Goal: Use online tool/utility

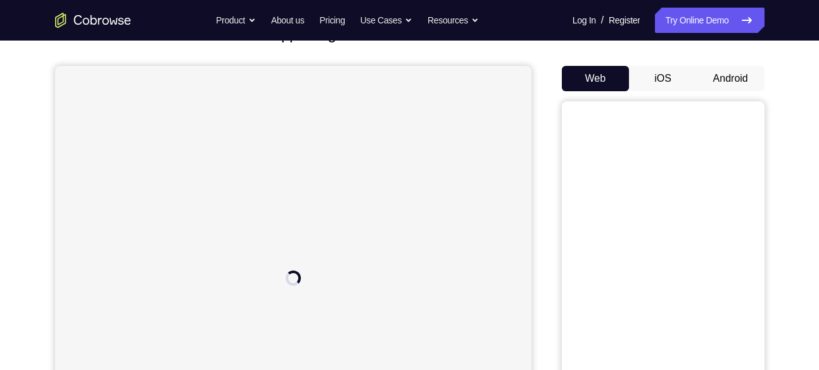
scroll to position [98, 0]
click at [718, 84] on button "Android" at bounding box center [731, 79] width 68 height 25
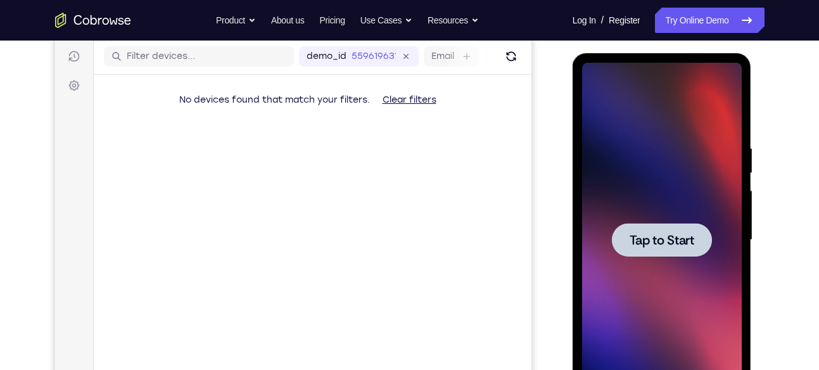
scroll to position [0, 0]
click at [656, 238] on span "Tap to Start" at bounding box center [662, 240] width 65 height 13
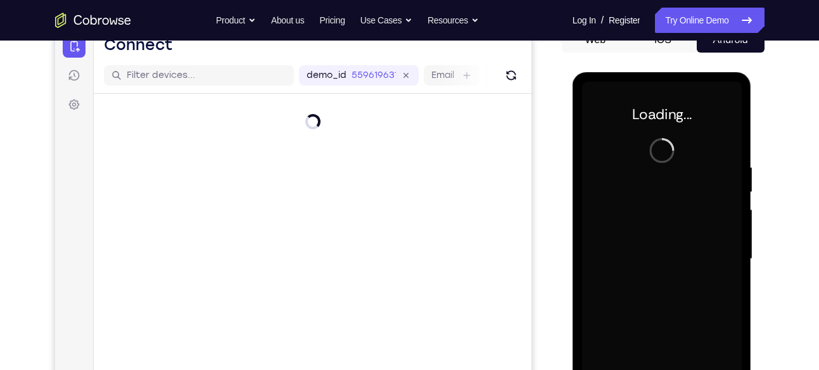
scroll to position [137, 0]
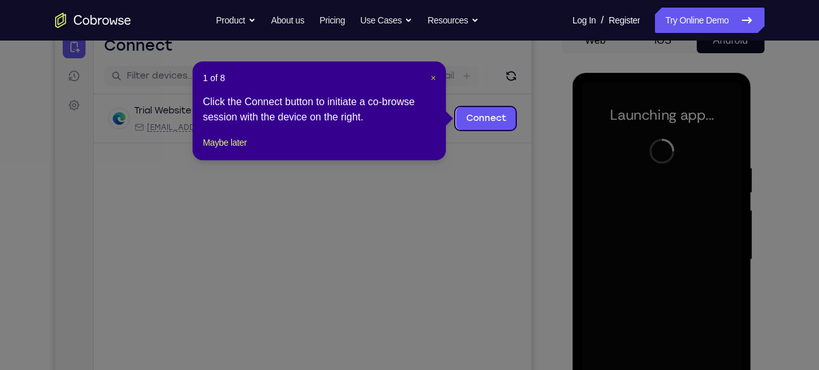
click at [432, 75] on span "×" at bounding box center [433, 78] width 5 height 10
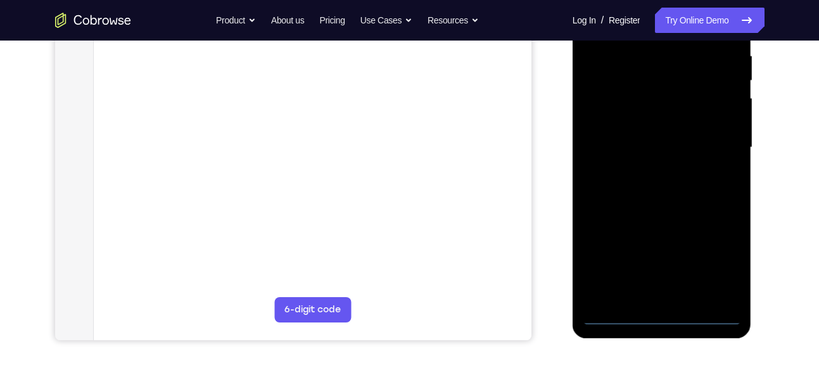
scroll to position [250, 0]
click at [661, 312] on div at bounding box center [662, 147] width 160 height 355
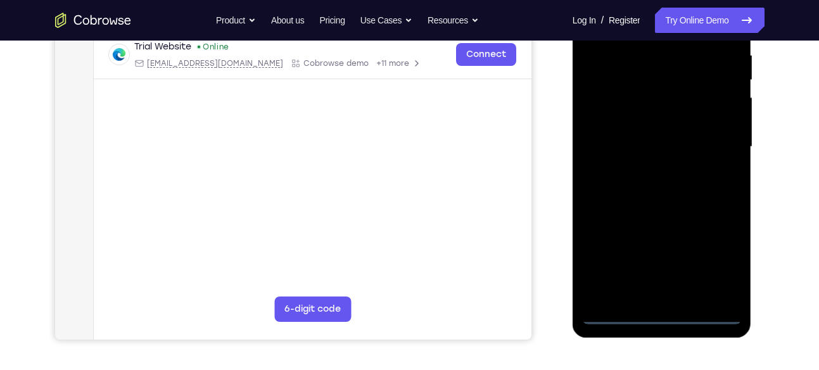
click at [718, 264] on div at bounding box center [662, 147] width 160 height 355
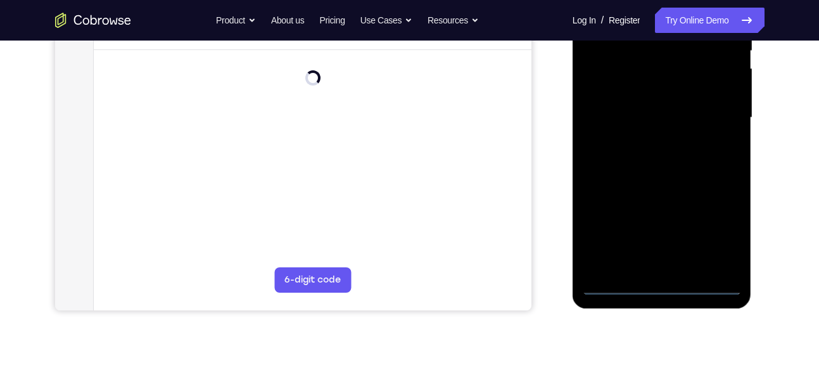
scroll to position [286, 0]
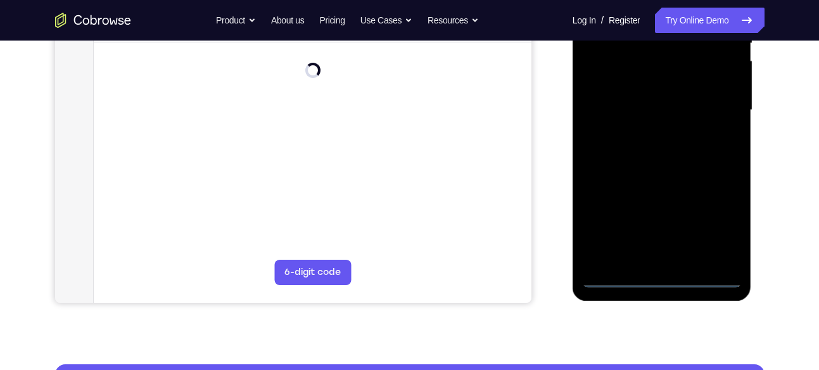
click at [710, 221] on div at bounding box center [662, 110] width 160 height 355
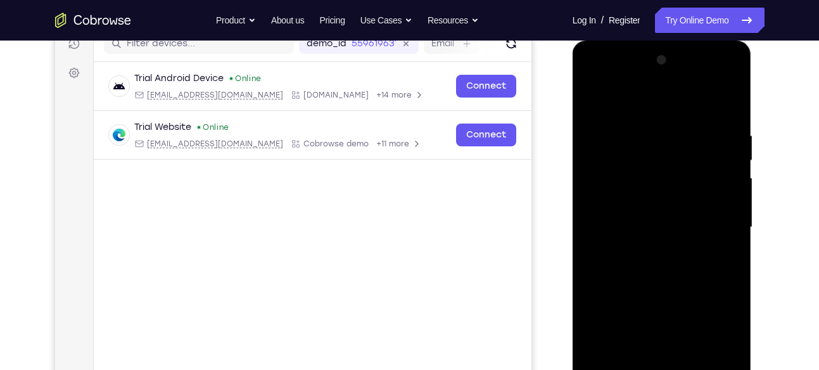
scroll to position [169, 0]
click at [601, 98] on div at bounding box center [662, 228] width 160 height 355
click at [720, 223] on div at bounding box center [662, 228] width 160 height 355
click at [647, 248] on div at bounding box center [662, 228] width 160 height 355
click at [647, 218] on div at bounding box center [662, 228] width 160 height 355
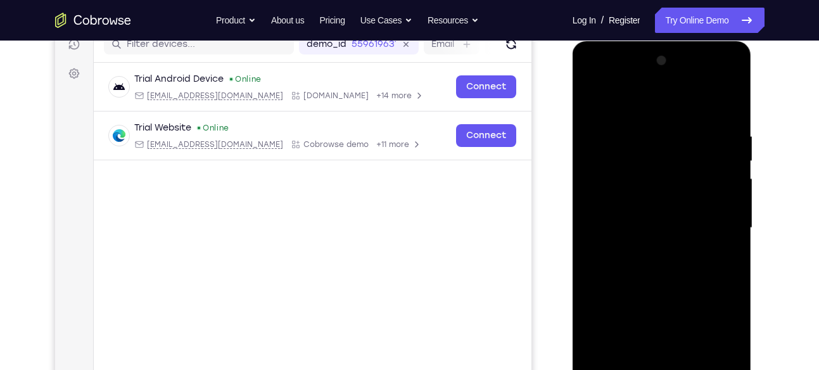
click at [647, 205] on div at bounding box center [662, 228] width 160 height 355
click at [649, 228] on div at bounding box center [662, 228] width 160 height 355
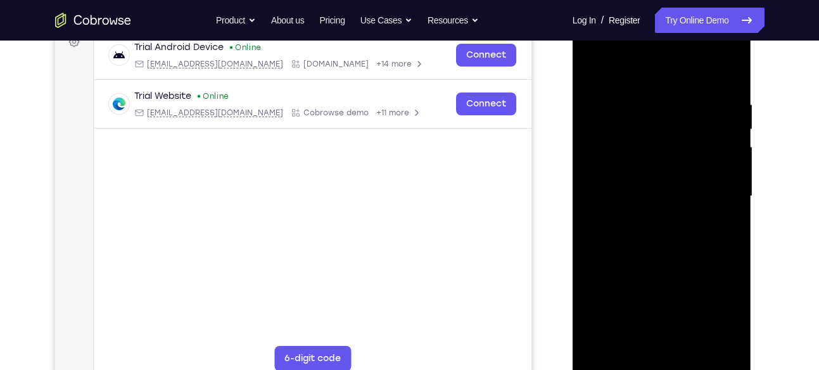
scroll to position [201, 0]
click at [644, 235] on div at bounding box center [662, 195] width 160 height 355
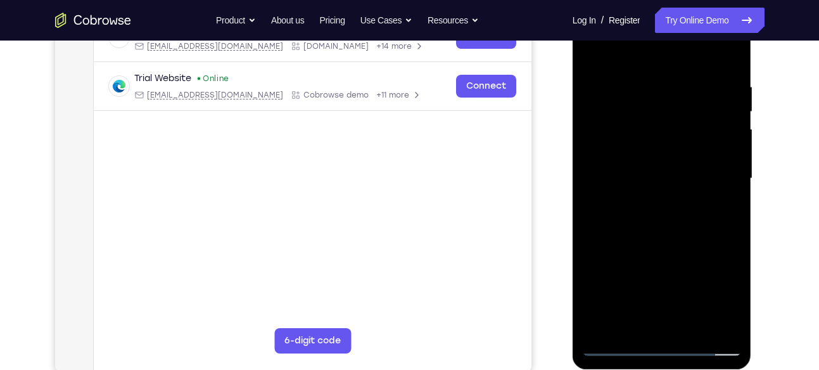
scroll to position [219, 0]
click at [730, 65] on div at bounding box center [662, 178] width 160 height 355
drag, startPoint x: 689, startPoint y: 226, endPoint x: 677, endPoint y: 125, distance: 100.8
click at [677, 125] on div at bounding box center [662, 178] width 160 height 355
click at [680, 283] on div at bounding box center [662, 178] width 160 height 355
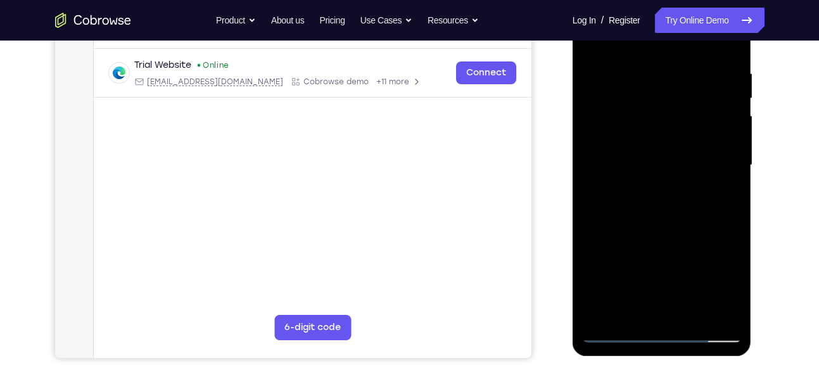
scroll to position [233, 0]
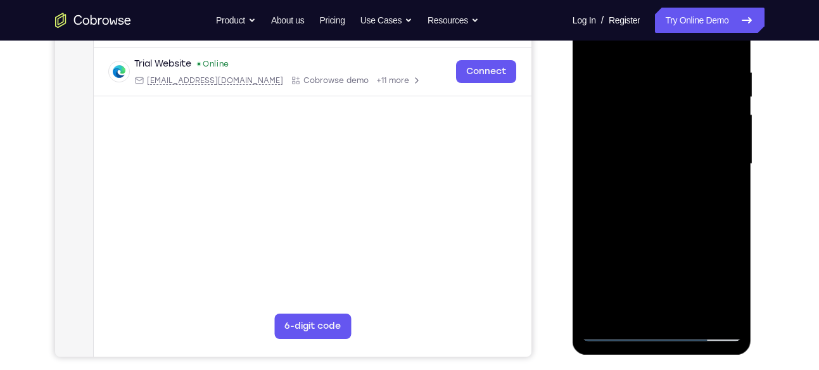
drag, startPoint x: 680, startPoint y: 222, endPoint x: 679, endPoint y: 279, distance: 57.0
click at [679, 279] on div at bounding box center [662, 164] width 160 height 355
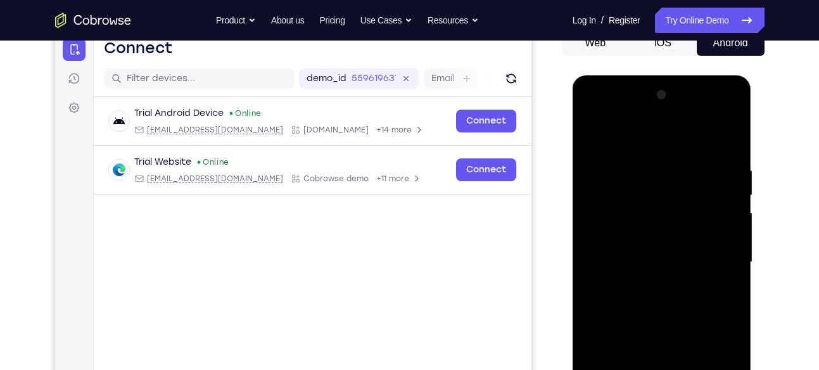
click at [676, 188] on div at bounding box center [662, 262] width 160 height 355
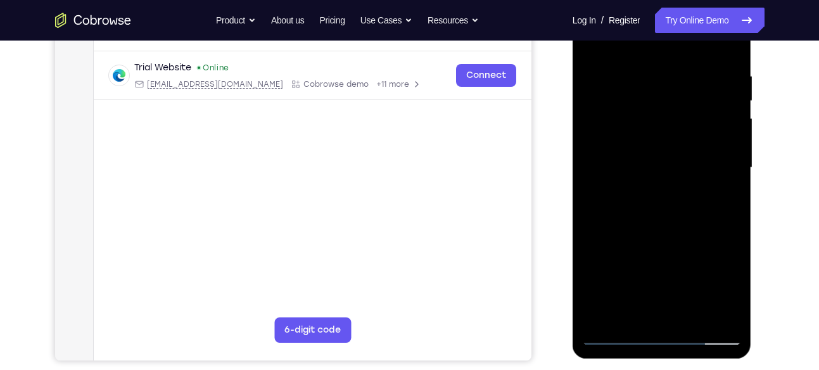
scroll to position [229, 0]
drag, startPoint x: 675, startPoint y: 277, endPoint x: 670, endPoint y: 228, distance: 49.0
click at [670, 228] on div at bounding box center [662, 167] width 160 height 355
click at [661, 132] on div at bounding box center [662, 167] width 160 height 355
drag, startPoint x: 688, startPoint y: 276, endPoint x: 684, endPoint y: 222, distance: 53.4
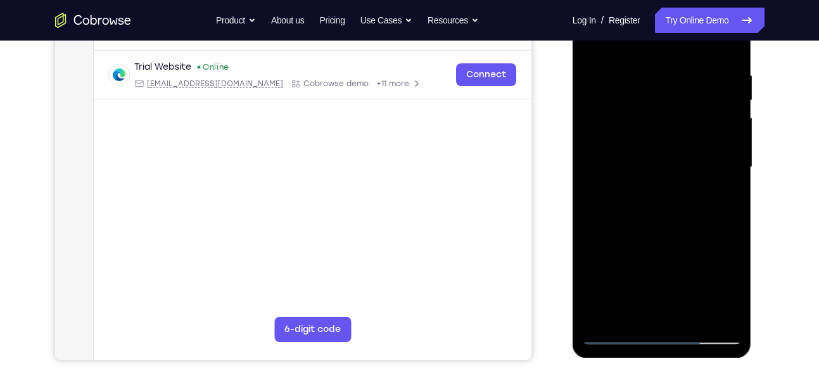
click at [684, 222] on div at bounding box center [662, 167] width 160 height 355
click at [608, 190] on div at bounding box center [662, 167] width 160 height 355
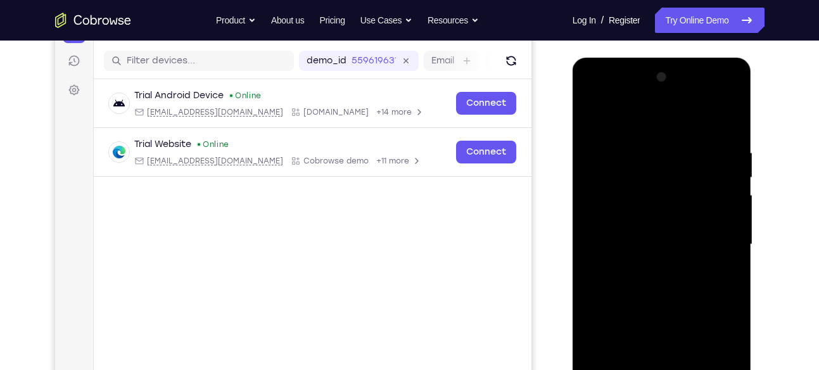
scroll to position [151, 0]
click at [589, 117] on div at bounding box center [662, 245] width 160 height 355
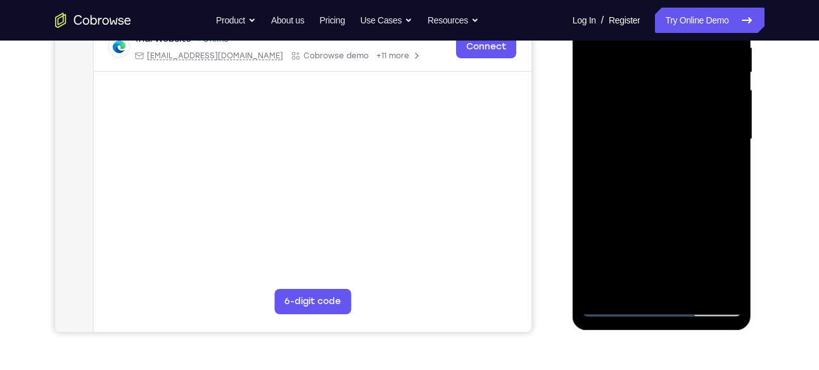
scroll to position [258, 0]
drag, startPoint x: 672, startPoint y: 252, endPoint x: 657, endPoint y: 118, distance: 135.1
click at [657, 118] on div at bounding box center [662, 138] width 160 height 355
drag, startPoint x: 688, startPoint y: 219, endPoint x: 682, endPoint y: 113, distance: 106.6
click at [682, 113] on div at bounding box center [662, 138] width 160 height 355
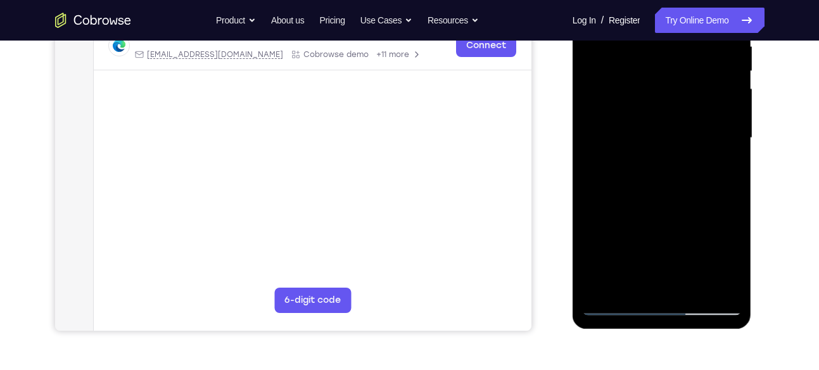
drag, startPoint x: 688, startPoint y: 224, endPoint x: 683, endPoint y: 87, distance: 136.9
click at [683, 87] on div at bounding box center [662, 138] width 160 height 355
drag, startPoint x: 676, startPoint y: 217, endPoint x: 675, endPoint y: 107, distance: 110.2
click at [675, 107] on div at bounding box center [662, 138] width 160 height 355
drag, startPoint x: 680, startPoint y: 199, endPoint x: 677, endPoint y: 116, distance: 83.1
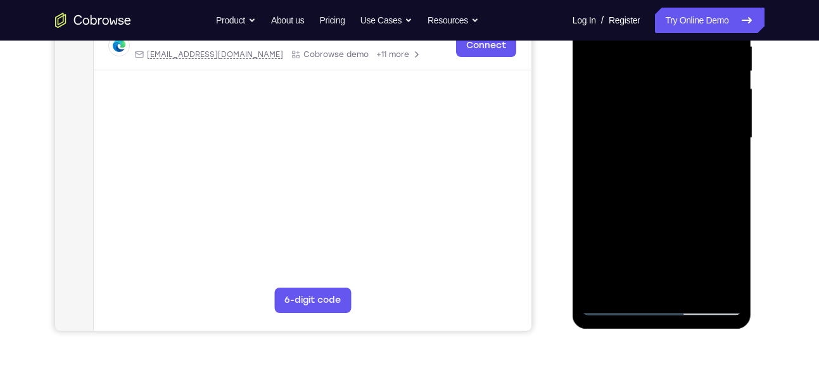
click at [677, 116] on div at bounding box center [662, 138] width 160 height 355
click at [733, 153] on div at bounding box center [662, 138] width 160 height 355
click at [602, 286] on div at bounding box center [662, 138] width 160 height 355
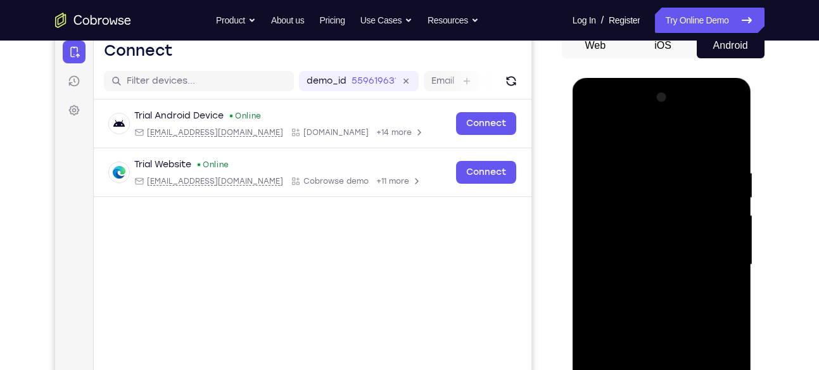
scroll to position [129, 0]
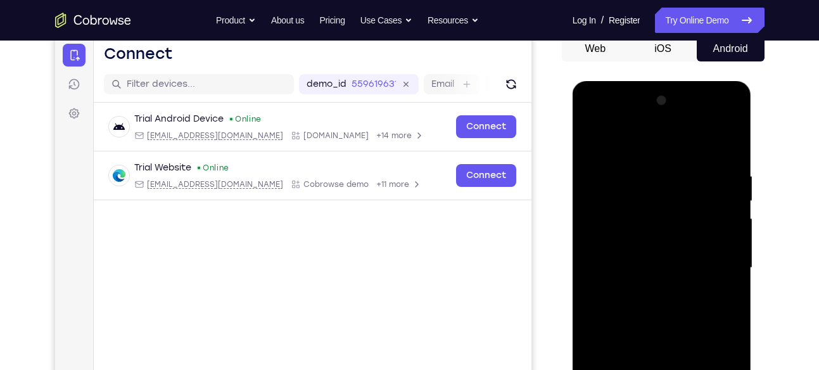
click at [680, 160] on div at bounding box center [662, 268] width 160 height 355
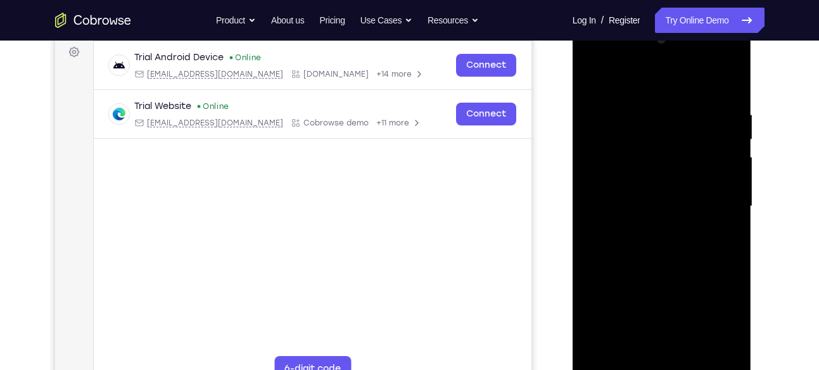
scroll to position [192, 0]
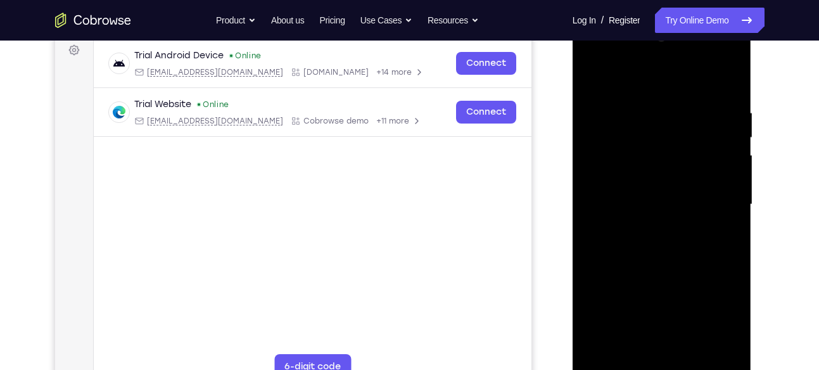
click at [708, 210] on div at bounding box center [662, 204] width 160 height 355
click at [713, 219] on div at bounding box center [662, 204] width 160 height 355
click at [727, 83] on div at bounding box center [662, 204] width 160 height 355
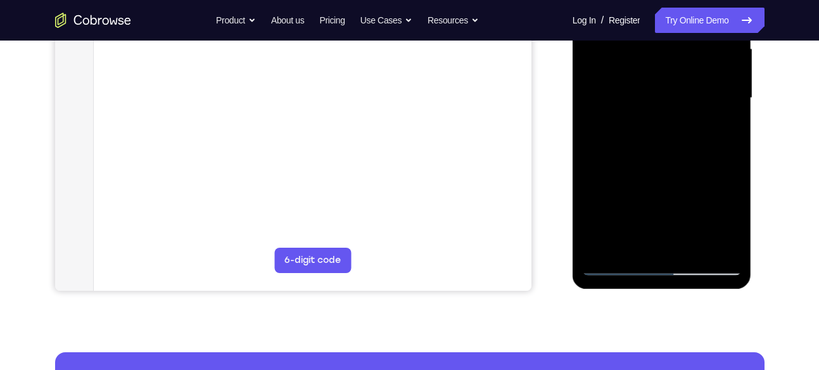
scroll to position [305, 0]
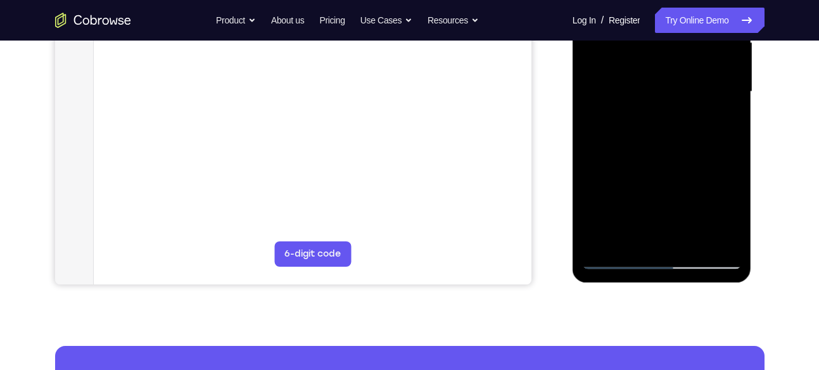
click at [694, 239] on div at bounding box center [662, 91] width 160 height 355
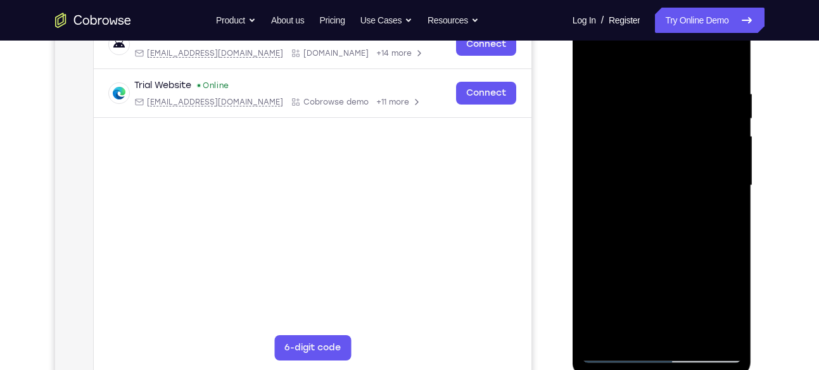
scroll to position [210, 0]
click at [680, 253] on div at bounding box center [662, 186] width 160 height 355
click at [670, 210] on div at bounding box center [662, 186] width 160 height 355
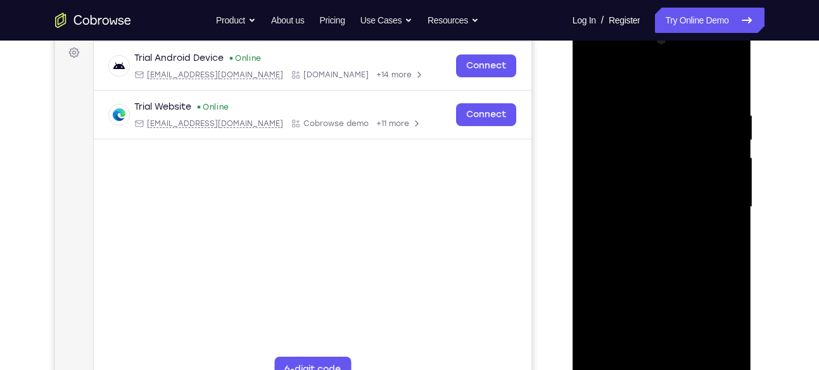
scroll to position [189, 0]
click at [667, 161] on div at bounding box center [662, 207] width 160 height 355
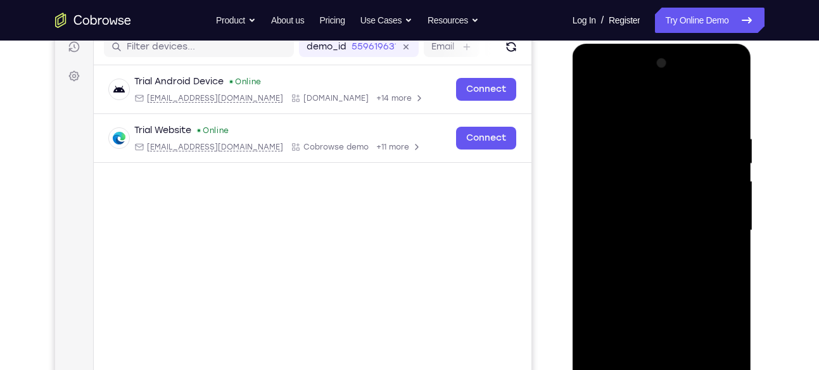
scroll to position [167, 0]
click at [715, 258] on div at bounding box center [662, 230] width 160 height 355
click at [594, 105] on div at bounding box center [662, 230] width 160 height 355
click at [592, 107] on div at bounding box center [662, 230] width 160 height 355
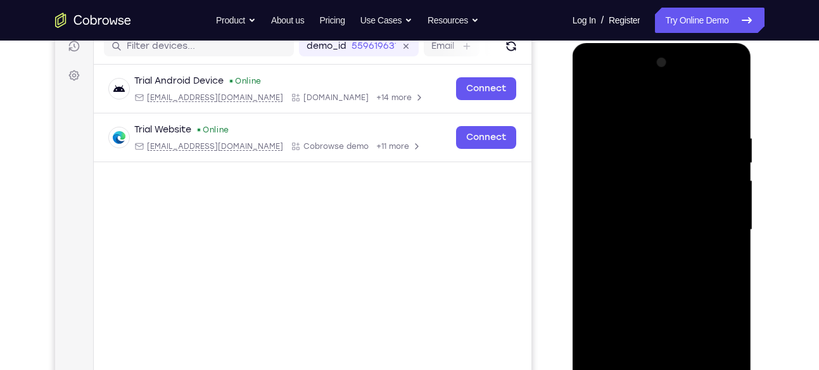
click at [641, 222] on div at bounding box center [662, 230] width 160 height 355
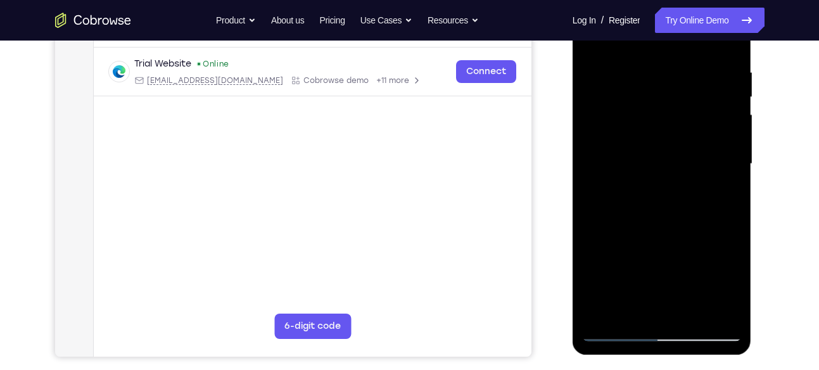
scroll to position [234, 0]
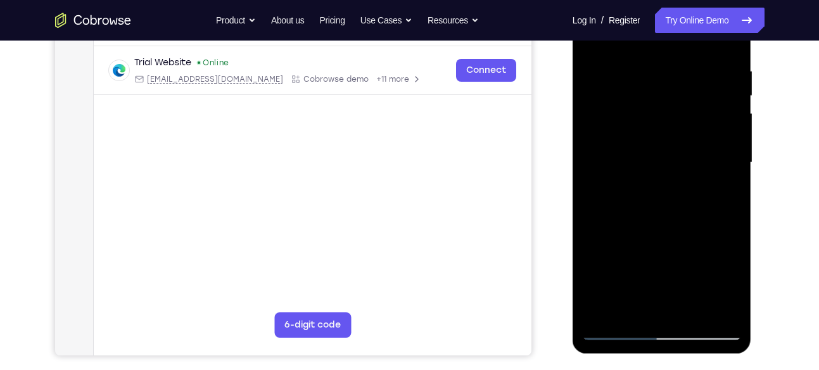
click at [710, 245] on div at bounding box center [662, 162] width 160 height 355
click at [679, 246] on div at bounding box center [662, 162] width 160 height 355
click at [660, 229] on div at bounding box center [662, 162] width 160 height 355
click at [671, 165] on div at bounding box center [662, 162] width 160 height 355
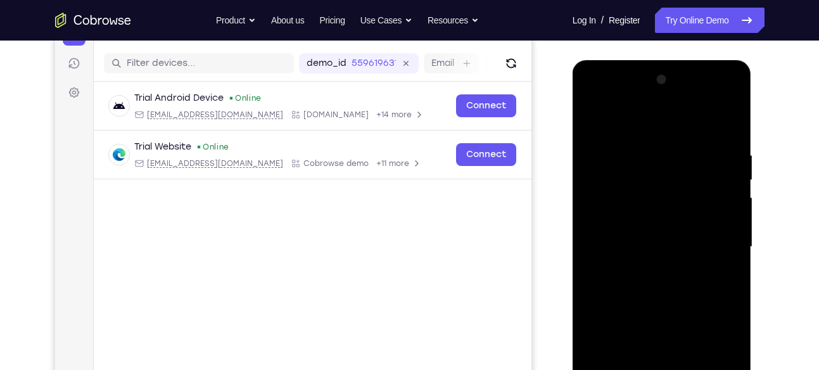
scroll to position [149, 0]
click at [652, 184] on div at bounding box center [662, 247] width 160 height 355
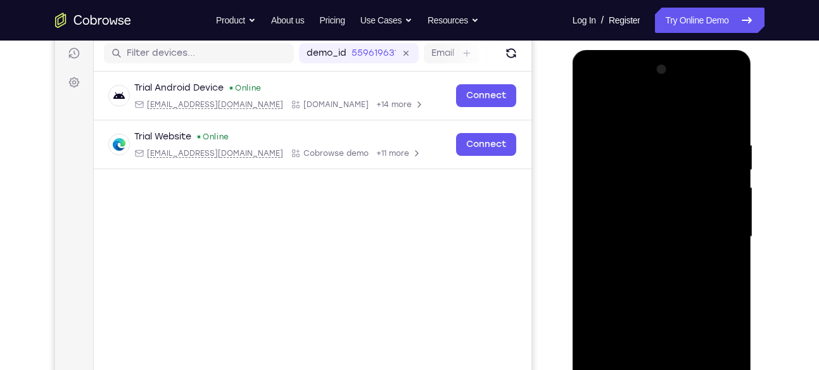
scroll to position [162, 0]
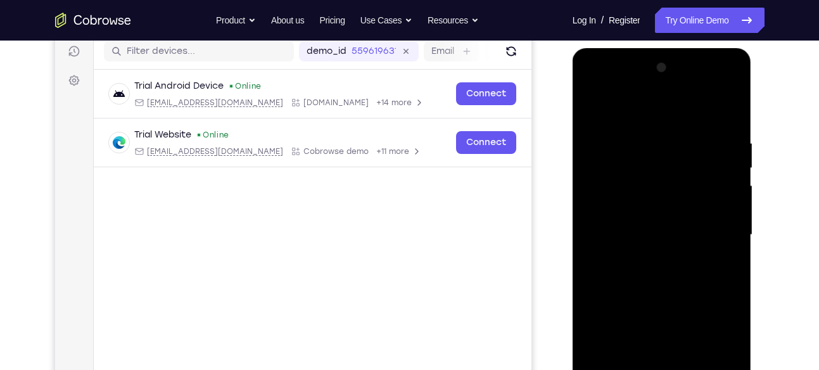
drag, startPoint x: 688, startPoint y: 198, endPoint x: 674, endPoint y: 139, distance: 60.5
click at [674, 139] on div at bounding box center [662, 235] width 160 height 355
click at [704, 292] on div at bounding box center [662, 235] width 160 height 355
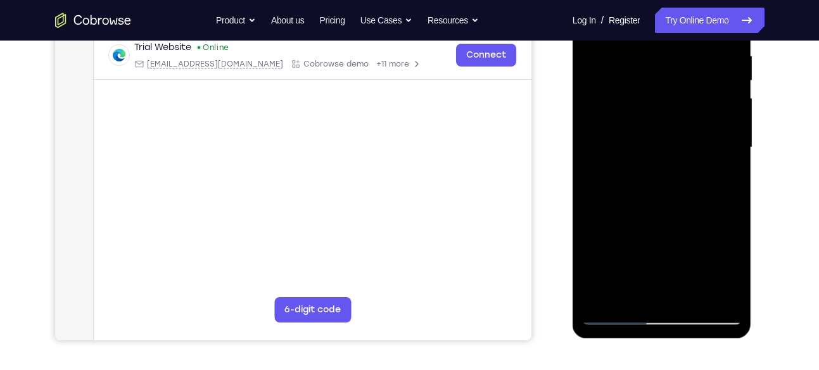
scroll to position [250, 0]
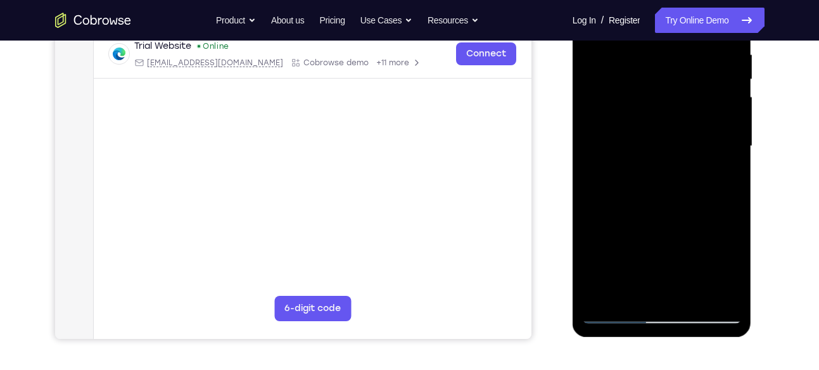
click at [602, 295] on div at bounding box center [662, 146] width 160 height 355
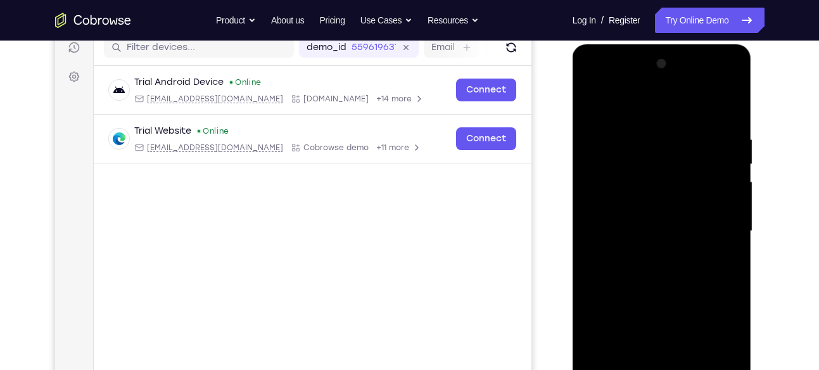
scroll to position [165, 0]
click at [717, 127] on div at bounding box center [662, 231] width 160 height 355
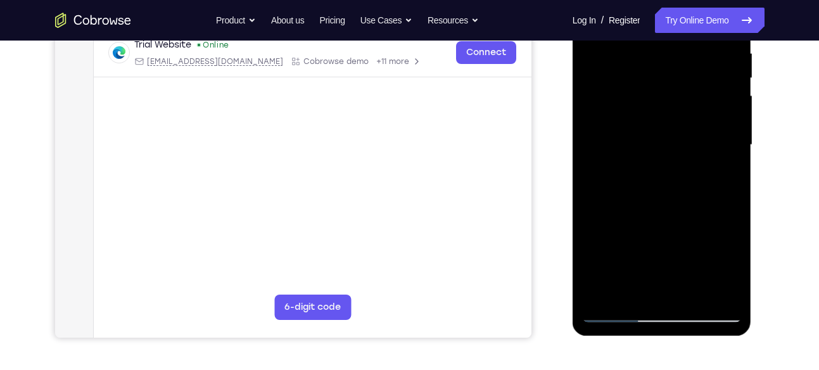
scroll to position [254, 0]
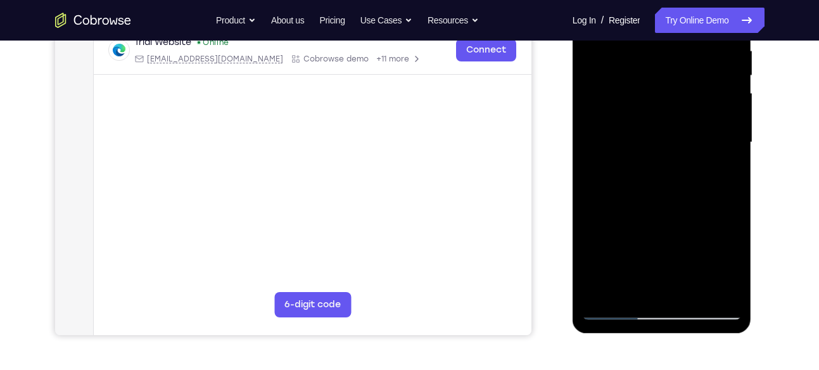
click at [714, 284] on div at bounding box center [662, 142] width 160 height 355
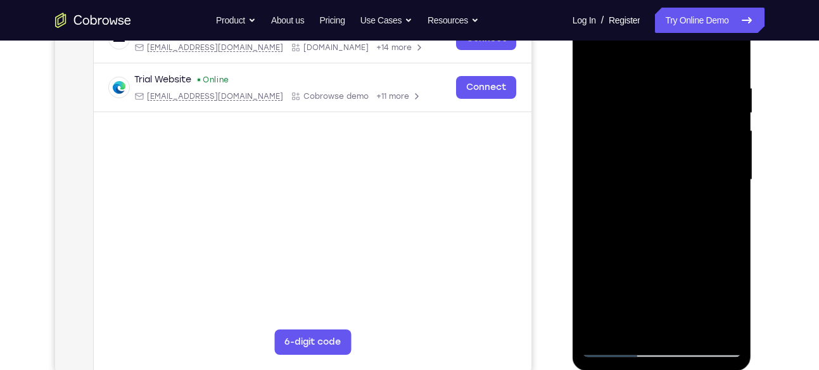
scroll to position [216, 0]
click at [729, 183] on div at bounding box center [662, 180] width 160 height 355
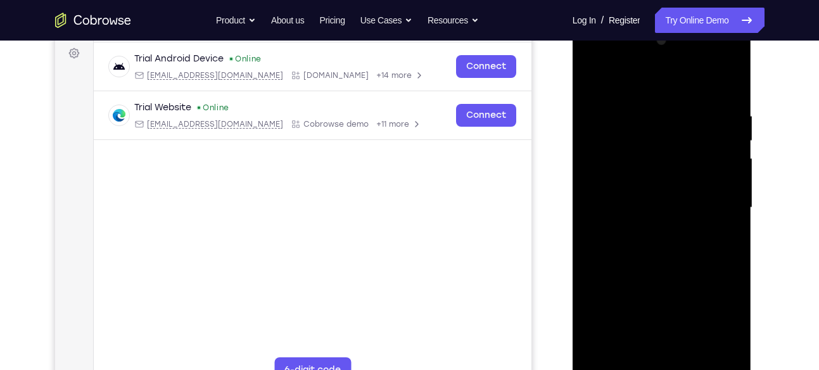
scroll to position [186, 0]
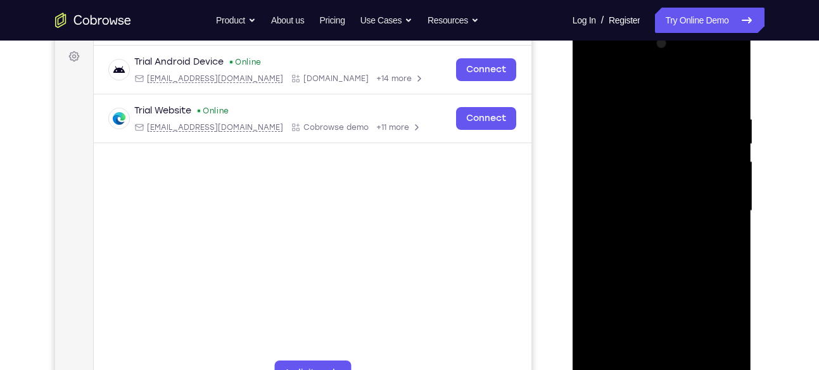
click at [728, 87] on div at bounding box center [662, 211] width 160 height 355
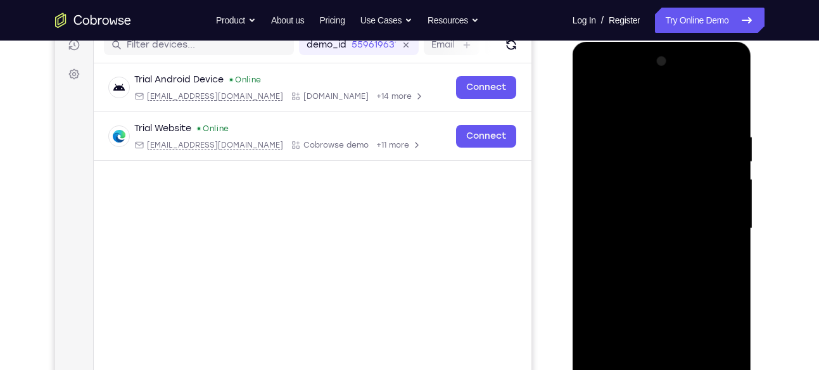
scroll to position [167, 0]
drag, startPoint x: 719, startPoint y: 135, endPoint x: 627, endPoint y: 136, distance: 92.5
click at [627, 136] on div at bounding box center [662, 229] width 160 height 355
click at [669, 128] on div at bounding box center [662, 229] width 160 height 355
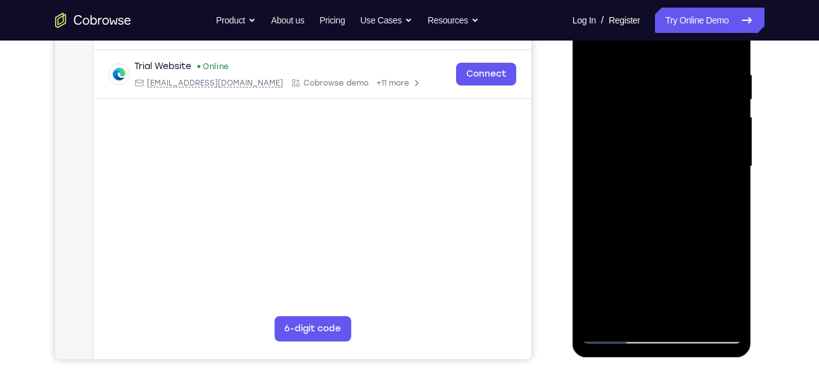
scroll to position [231, 0]
click at [726, 308] on div at bounding box center [662, 166] width 160 height 355
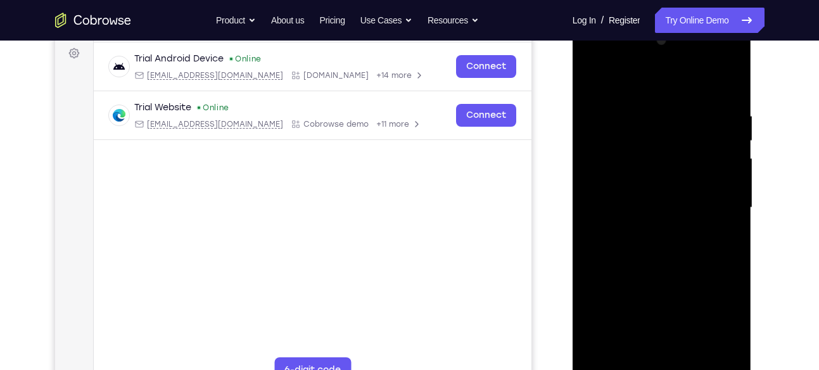
scroll to position [188, 0]
click at [727, 86] on div at bounding box center [662, 208] width 160 height 355
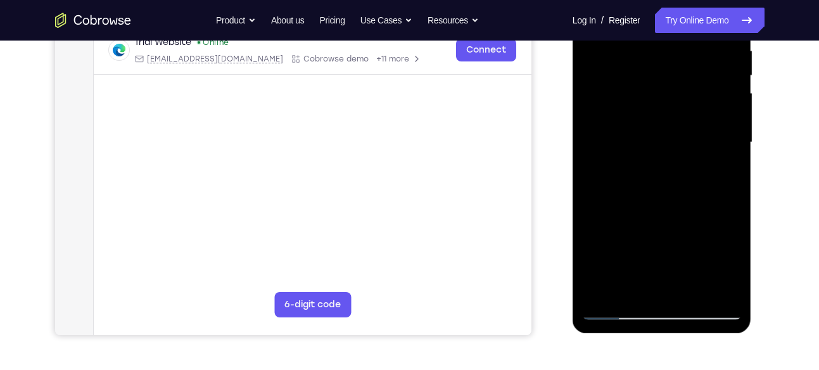
scroll to position [253, 0]
drag, startPoint x: 684, startPoint y: 221, endPoint x: 675, endPoint y: 126, distance: 95.4
click at [675, 126] on div at bounding box center [662, 143] width 160 height 355
click at [682, 254] on div at bounding box center [662, 143] width 160 height 355
drag, startPoint x: 686, startPoint y: 248, endPoint x: 680, endPoint y: 205, distance: 44.2
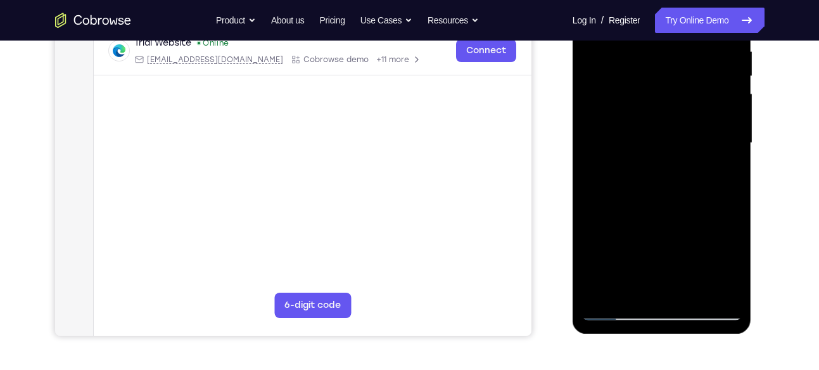
click at [680, 205] on div at bounding box center [662, 143] width 160 height 355
click at [602, 184] on div at bounding box center [662, 143] width 160 height 355
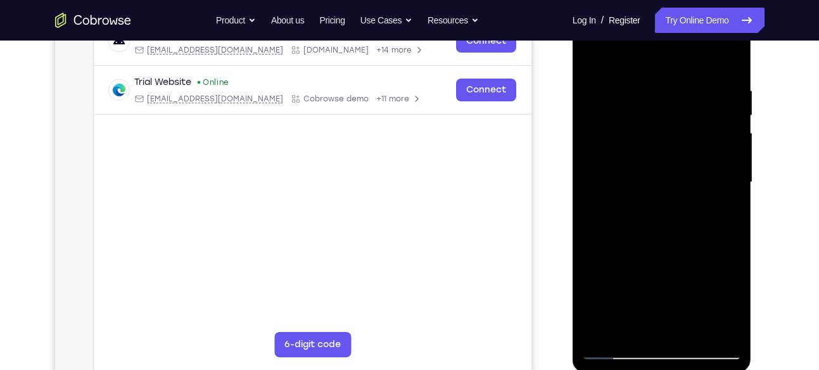
scroll to position [214, 0]
click at [598, 222] on div at bounding box center [662, 183] width 160 height 355
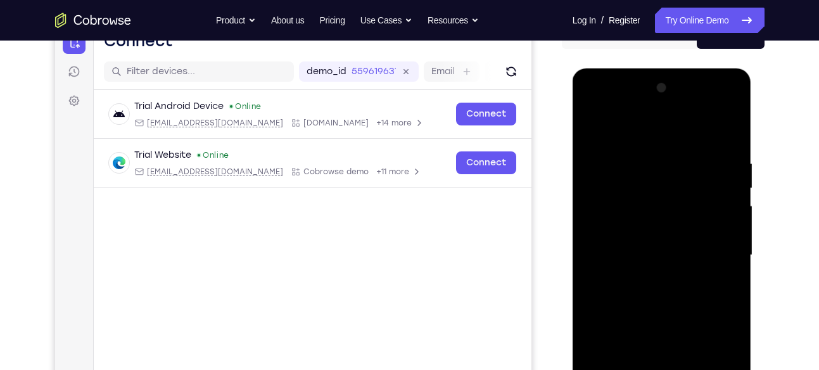
scroll to position [141, 0]
click at [594, 127] on div at bounding box center [662, 256] width 160 height 355
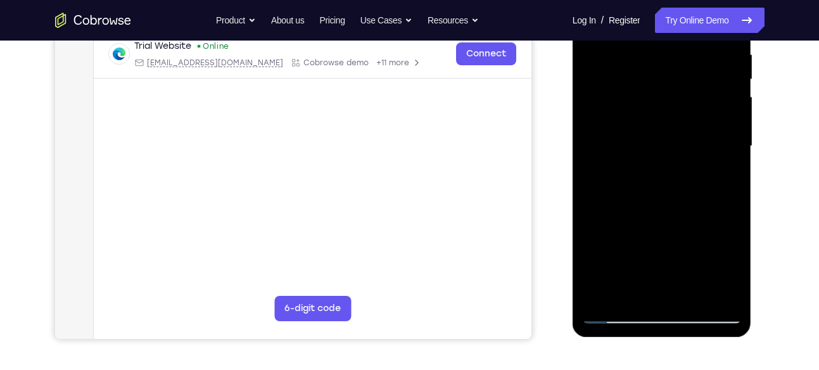
scroll to position [251, 0]
drag, startPoint x: 666, startPoint y: 111, endPoint x: 653, endPoint y: 48, distance: 64.1
click at [653, 48] on div at bounding box center [662, 145] width 160 height 355
drag, startPoint x: 658, startPoint y: 226, endPoint x: 656, endPoint y: 115, distance: 110.9
click at [656, 115] on div at bounding box center [662, 145] width 160 height 355
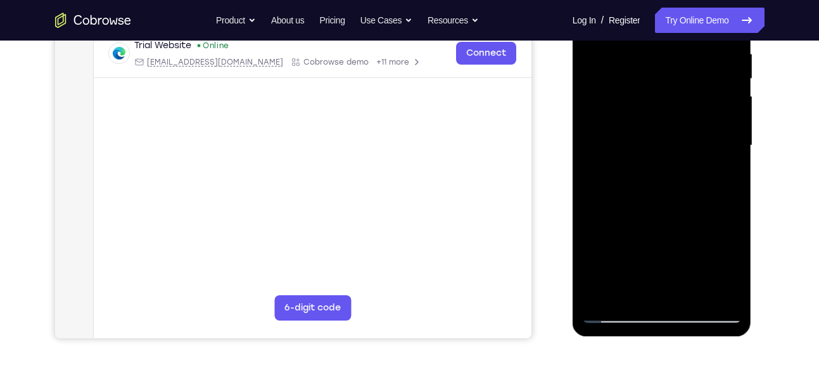
drag, startPoint x: 673, startPoint y: 205, endPoint x: 703, endPoint y: 359, distance: 157.4
click at [703, 339] on html "Online web based iOS Simulators and Android Emulators. Run iPhone, iPad, Mobile…" at bounding box center [663, 149] width 181 height 380
drag, startPoint x: 659, startPoint y: 131, endPoint x: 680, endPoint y: 347, distance: 216.4
click at [680, 339] on html "Online web based iOS Simulators and Android Emulators. Run iPhone, iPad, Mobile…" at bounding box center [663, 149] width 181 height 380
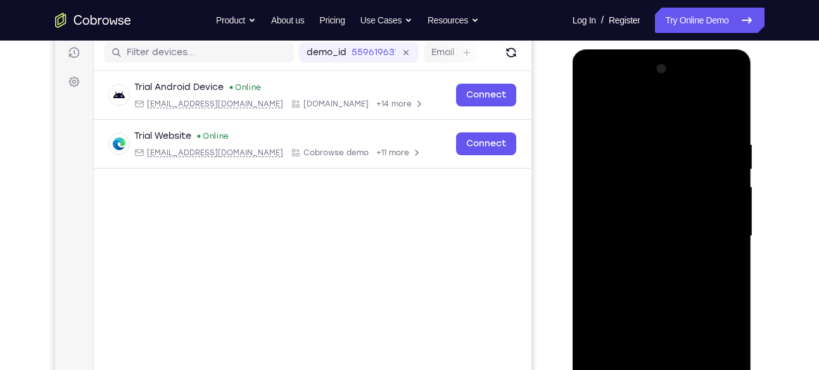
scroll to position [160, 0]
click at [592, 107] on div at bounding box center [662, 237] width 160 height 355
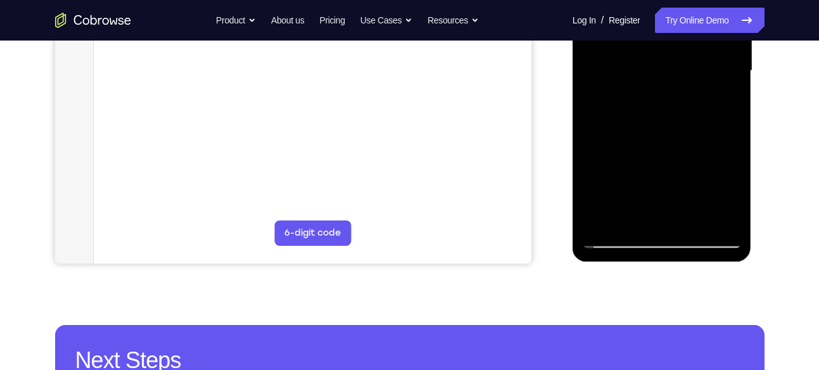
scroll to position [325, 0]
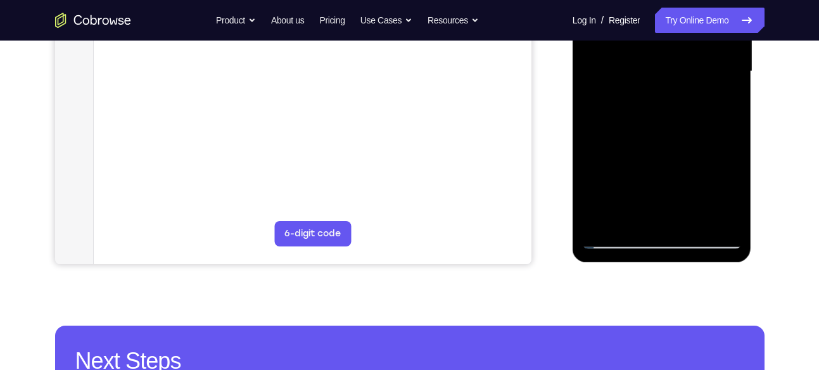
click at [691, 220] on div at bounding box center [662, 71] width 160 height 355
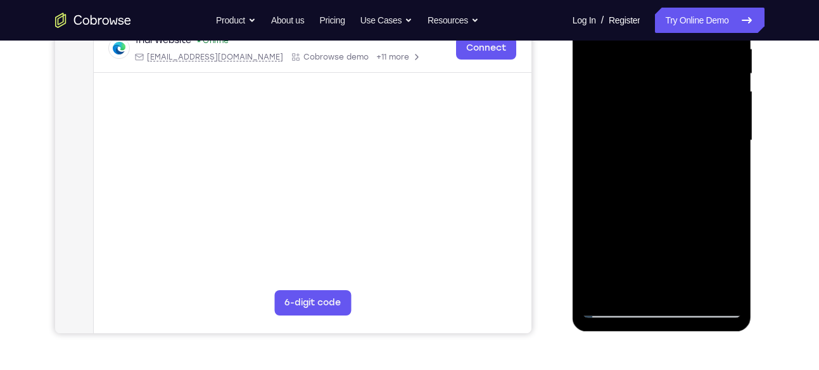
scroll to position [255, 0]
drag, startPoint x: 691, startPoint y: 290, endPoint x: 676, endPoint y: 152, distance: 138.3
click at [676, 152] on div at bounding box center [662, 141] width 160 height 355
click at [618, 309] on div at bounding box center [662, 141] width 160 height 355
drag, startPoint x: 655, startPoint y: 243, endPoint x: 637, endPoint y: 113, distance: 131.7
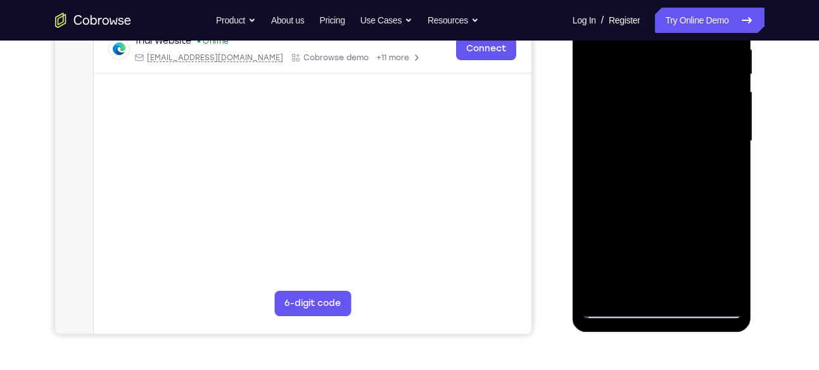
click at [637, 113] on div at bounding box center [662, 141] width 160 height 355
drag, startPoint x: 675, startPoint y: 244, endPoint x: 653, endPoint y: 105, distance: 140.5
click at [653, 105] on div at bounding box center [662, 141] width 160 height 355
drag, startPoint x: 675, startPoint y: 224, endPoint x: 669, endPoint y: 74, distance: 149.6
click at [669, 74] on div at bounding box center [662, 141] width 160 height 355
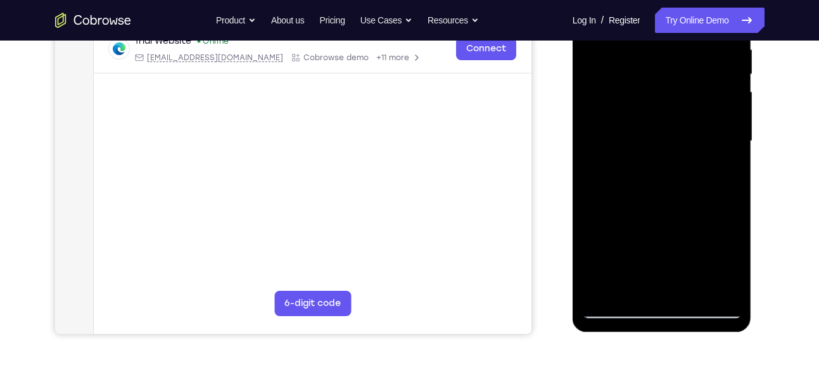
drag, startPoint x: 673, startPoint y: 215, endPoint x: 665, endPoint y: 38, distance: 176.9
click at [665, 38] on div at bounding box center [662, 141] width 160 height 355
drag, startPoint x: 672, startPoint y: 252, endPoint x: 673, endPoint y: 48, distance: 203.4
click at [673, 48] on div at bounding box center [662, 141] width 160 height 355
drag, startPoint x: 686, startPoint y: 212, endPoint x: 677, endPoint y: 38, distance: 174.4
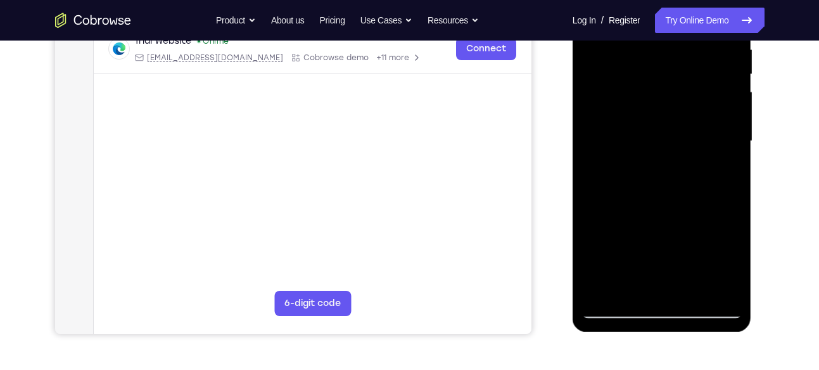
click at [677, 38] on div at bounding box center [662, 141] width 160 height 355
drag, startPoint x: 692, startPoint y: 185, endPoint x: 688, endPoint y: 68, distance: 116.7
click at [688, 68] on div at bounding box center [662, 141] width 160 height 355
drag, startPoint x: 692, startPoint y: 213, endPoint x: 678, endPoint y: 38, distance: 175.5
click at [678, 38] on div at bounding box center [662, 141] width 160 height 355
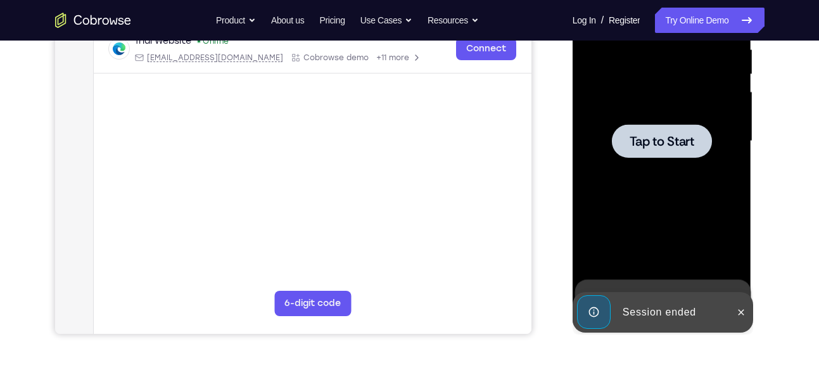
click at [658, 143] on span "Tap to Start" at bounding box center [662, 141] width 65 height 13
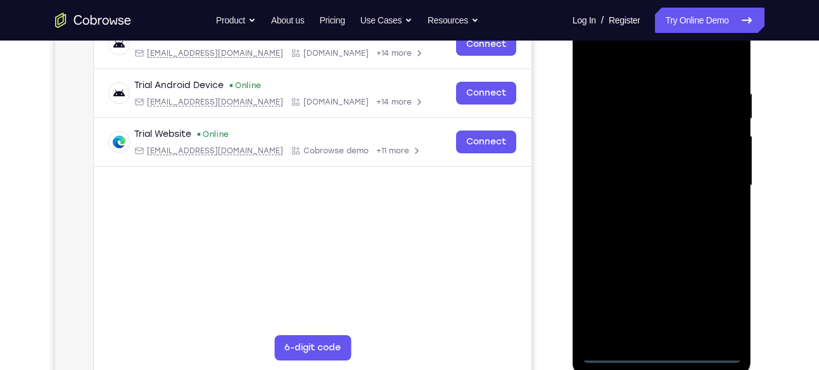
scroll to position [214, 0]
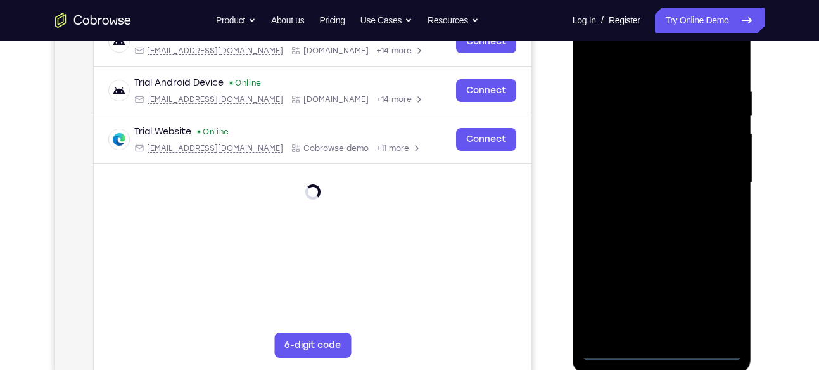
click at [660, 351] on div at bounding box center [662, 183] width 160 height 355
click at [715, 306] on div at bounding box center [662, 183] width 160 height 355
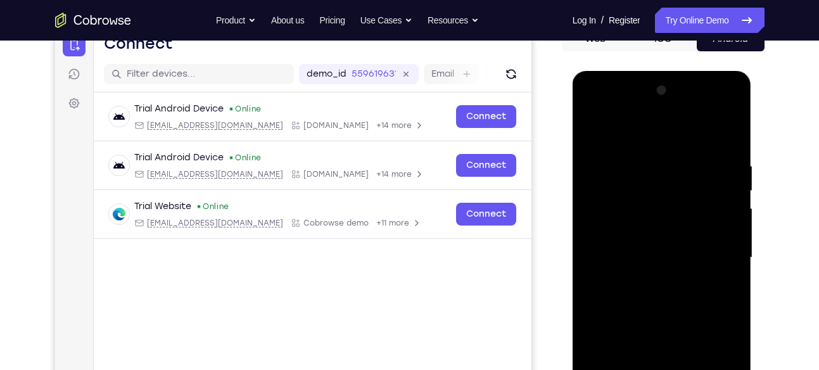
scroll to position [137, 0]
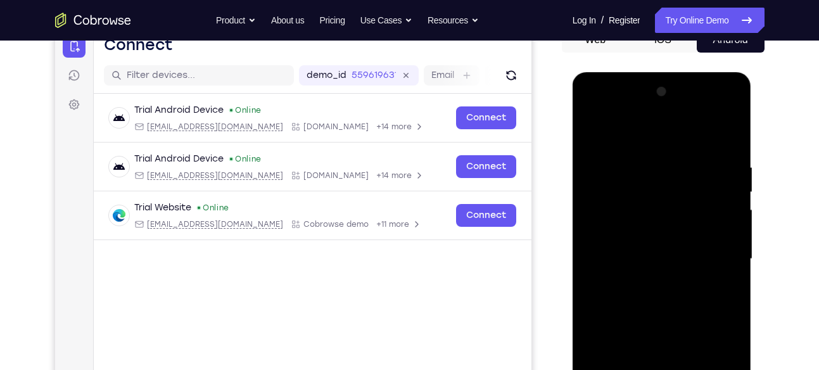
click at [611, 134] on div at bounding box center [662, 259] width 160 height 355
click at [609, 218] on div at bounding box center [662, 259] width 160 height 355
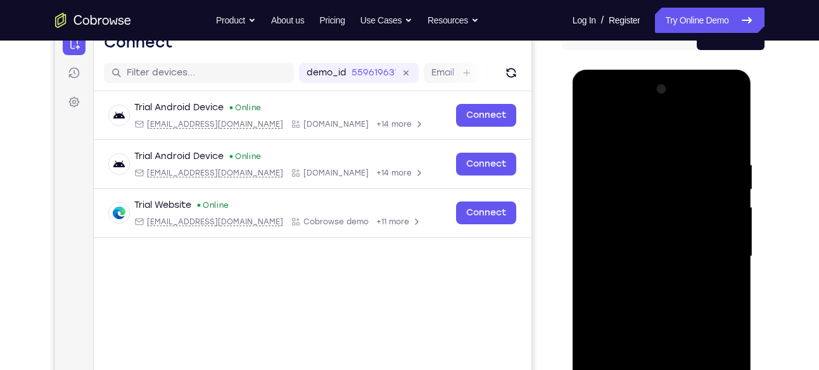
click at [628, 259] on div at bounding box center [662, 256] width 160 height 355
click at [630, 247] on div at bounding box center [662, 256] width 160 height 355
click at [655, 269] on div at bounding box center [662, 256] width 160 height 355
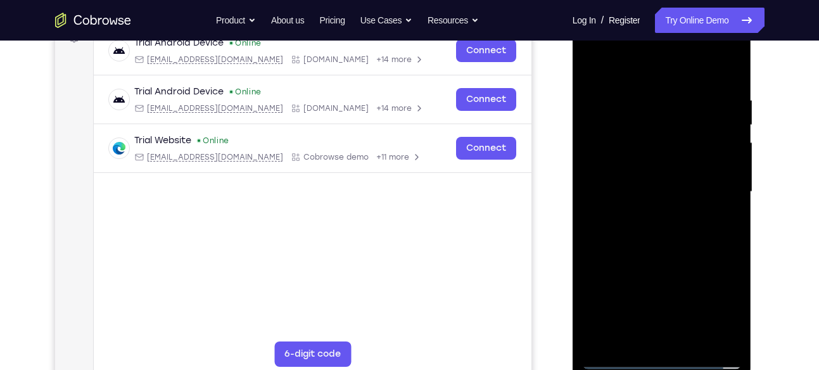
scroll to position [204, 0]
click at [679, 263] on div at bounding box center [662, 192] width 160 height 355
click at [715, 162] on div at bounding box center [662, 192] width 160 height 355
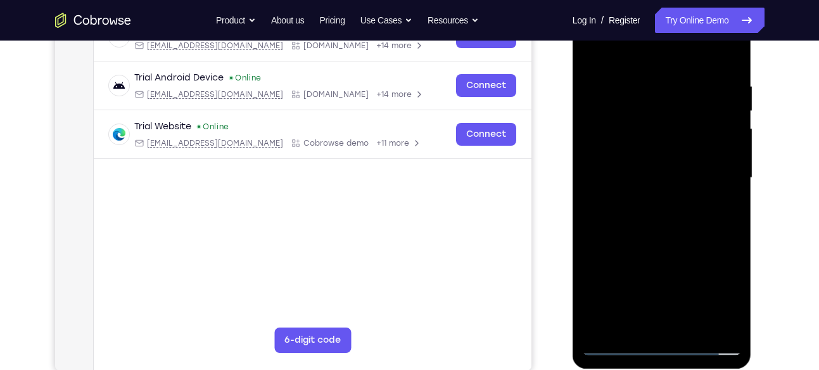
drag, startPoint x: 684, startPoint y: 282, endPoint x: 680, endPoint y: 200, distance: 82.4
click at [680, 200] on div at bounding box center [662, 178] width 160 height 355
click at [677, 319] on div at bounding box center [662, 178] width 160 height 355
click at [634, 159] on div at bounding box center [662, 178] width 160 height 355
click at [681, 204] on div at bounding box center [662, 178] width 160 height 355
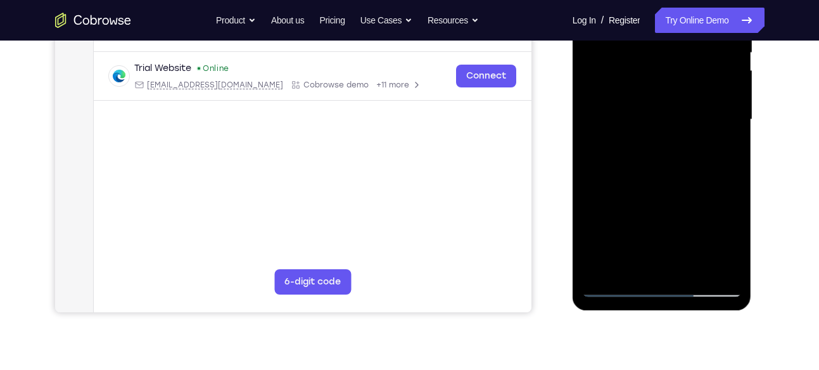
scroll to position [277, 0]
click at [659, 260] on div at bounding box center [662, 119] width 160 height 355
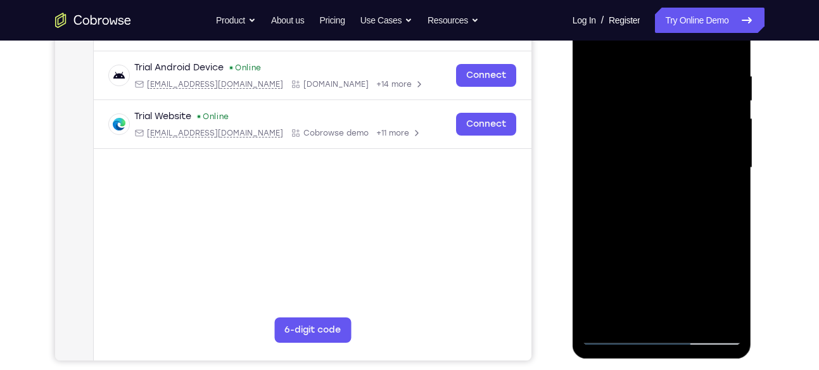
scroll to position [238, 0]
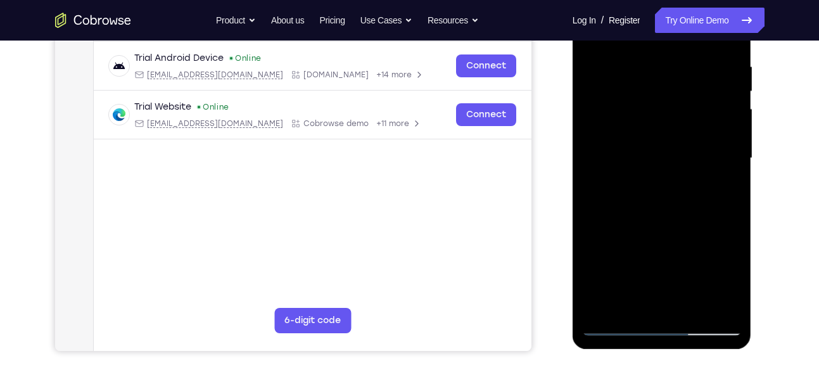
drag, startPoint x: 705, startPoint y: 231, endPoint x: 719, endPoint y: 298, distance: 68.6
click at [719, 298] on div at bounding box center [662, 158] width 160 height 355
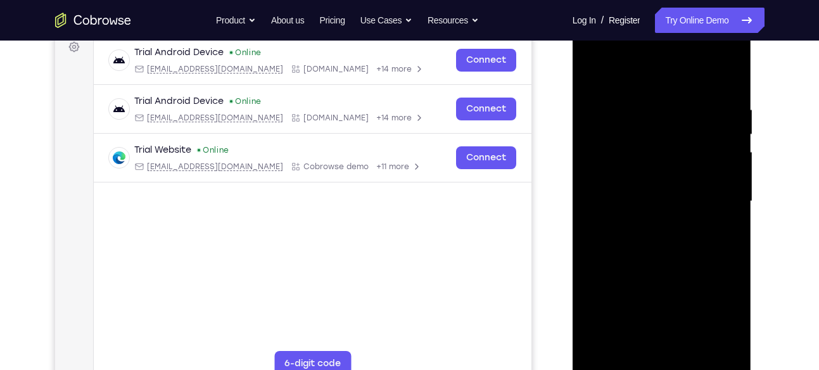
scroll to position [188, 0]
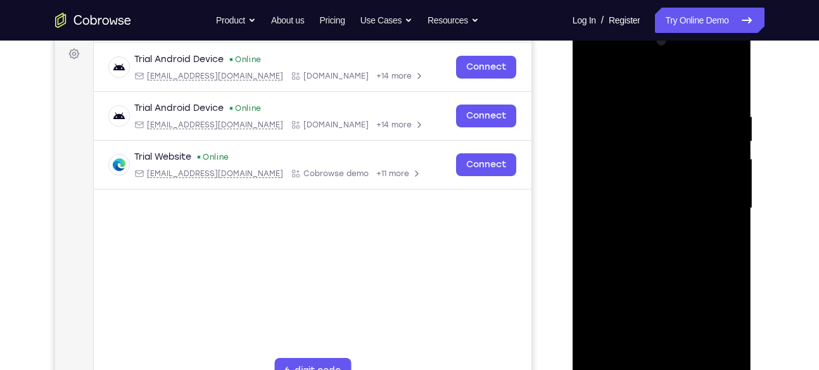
click at [623, 99] on div at bounding box center [662, 208] width 160 height 355
click at [649, 77] on div at bounding box center [662, 208] width 160 height 355
click at [593, 83] on div at bounding box center [662, 208] width 160 height 355
click at [654, 78] on div at bounding box center [662, 208] width 160 height 355
click at [661, 200] on div at bounding box center [662, 208] width 160 height 355
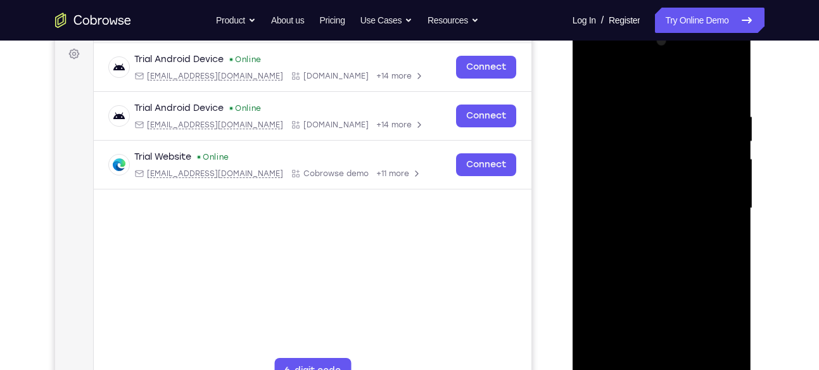
click at [589, 78] on div at bounding box center [662, 208] width 160 height 355
click at [703, 79] on div at bounding box center [662, 208] width 160 height 355
click at [597, 77] on div at bounding box center [662, 208] width 160 height 355
drag, startPoint x: 679, startPoint y: 274, endPoint x: 662, endPoint y: 70, distance: 204.0
click at [662, 70] on div at bounding box center [662, 208] width 160 height 355
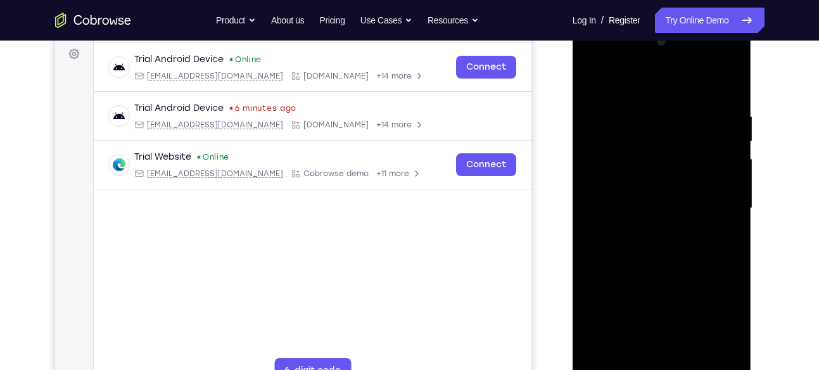
drag, startPoint x: 687, startPoint y: 313, endPoint x: 680, endPoint y: 67, distance: 245.9
click at [680, 67] on div at bounding box center [662, 208] width 160 height 355
drag, startPoint x: 684, startPoint y: 321, endPoint x: 670, endPoint y: 103, distance: 219.0
click at [670, 103] on div at bounding box center [662, 208] width 160 height 355
drag, startPoint x: 689, startPoint y: 302, endPoint x: 672, endPoint y: 59, distance: 243.8
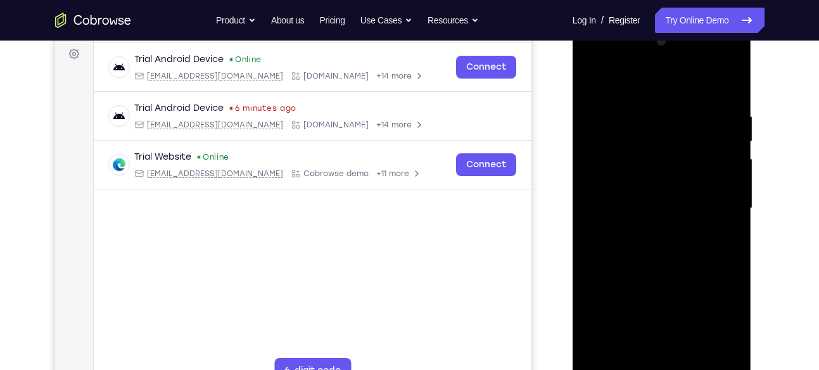
click at [672, 59] on div at bounding box center [662, 208] width 160 height 355
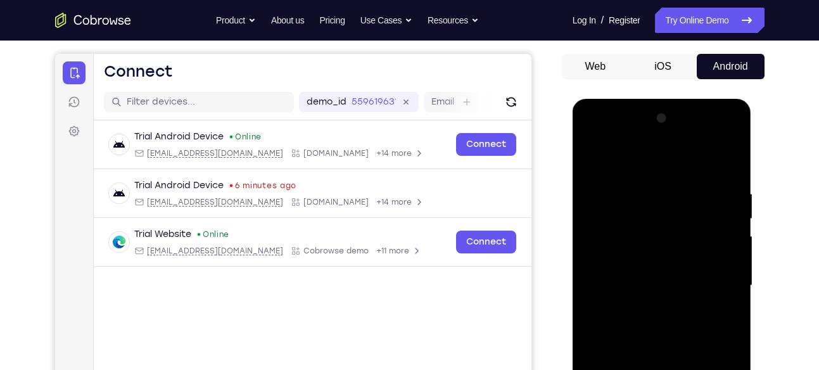
scroll to position [107, 0]
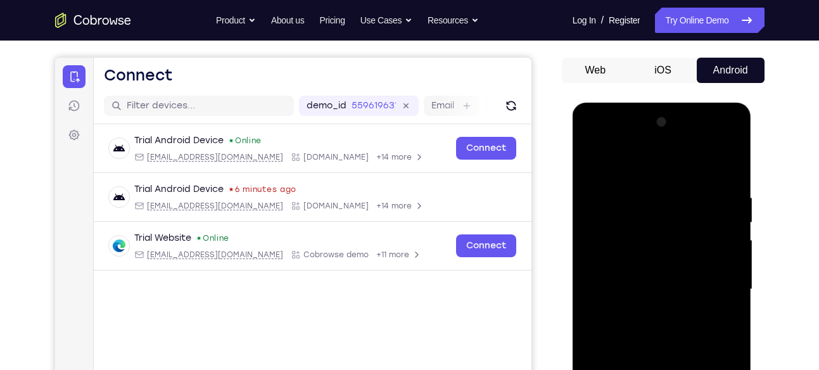
drag, startPoint x: 703, startPoint y: 202, endPoint x: 700, endPoint y: 329, distance: 126.7
click at [700, 329] on div at bounding box center [662, 289] width 160 height 355
click at [601, 258] on div at bounding box center [662, 289] width 160 height 355
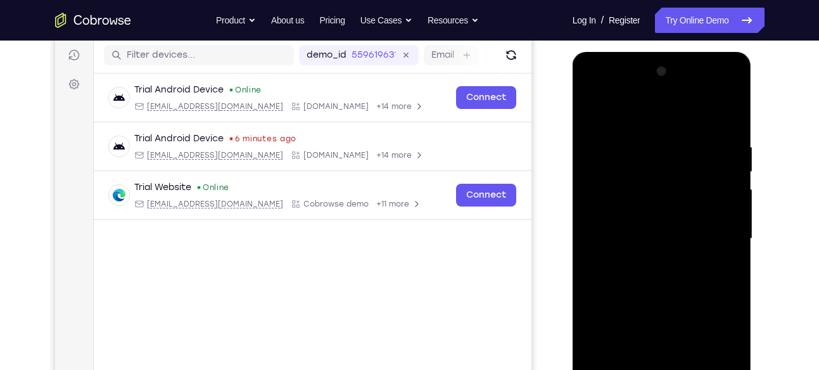
scroll to position [158, 0]
drag, startPoint x: 688, startPoint y: 272, endPoint x: 656, endPoint y: 25, distance: 249.2
click at [656, 51] on html "Online web based iOS Simulators and Android Emulators. Run iPhone, iPad, Mobile…" at bounding box center [663, 241] width 181 height 380
drag, startPoint x: 692, startPoint y: 303, endPoint x: 677, endPoint y: 64, distance: 239.4
click at [677, 64] on div at bounding box center [662, 238] width 160 height 355
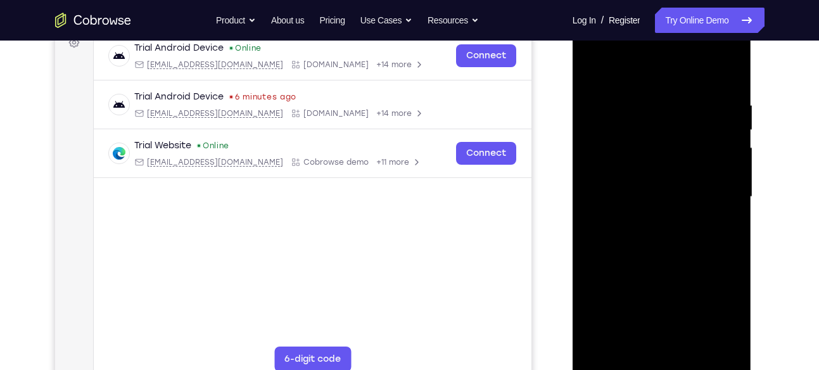
scroll to position [162, 0]
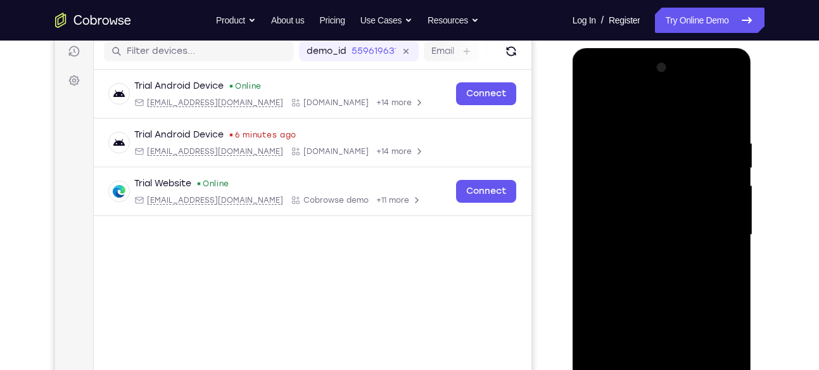
drag, startPoint x: 699, startPoint y: 234, endPoint x: 687, endPoint y: 83, distance: 151.3
click at [687, 83] on div at bounding box center [662, 235] width 160 height 355
drag, startPoint x: 713, startPoint y: 329, endPoint x: 698, endPoint y: 120, distance: 209.7
click at [698, 120] on div at bounding box center [662, 235] width 160 height 355
drag, startPoint x: 699, startPoint y: 281, endPoint x: 688, endPoint y: 80, distance: 201.8
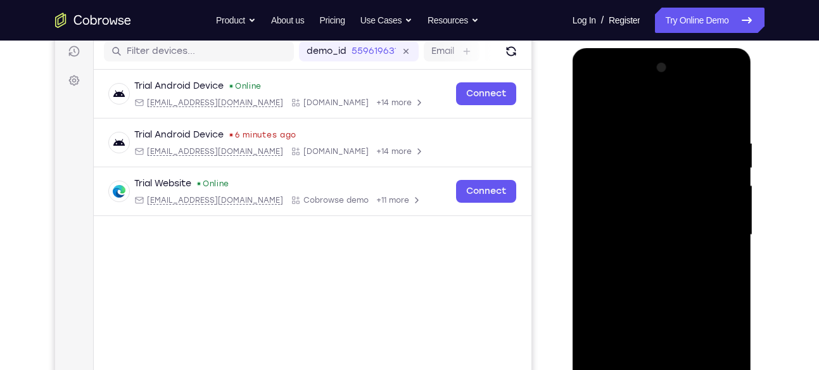
click at [688, 80] on div at bounding box center [662, 235] width 160 height 355
drag, startPoint x: 704, startPoint y: 299, endPoint x: 704, endPoint y: 127, distance: 171.7
click at [704, 127] on div at bounding box center [662, 235] width 160 height 355
drag, startPoint x: 705, startPoint y: 303, endPoint x: 692, endPoint y: 82, distance: 222.1
click at [692, 82] on div at bounding box center [662, 235] width 160 height 355
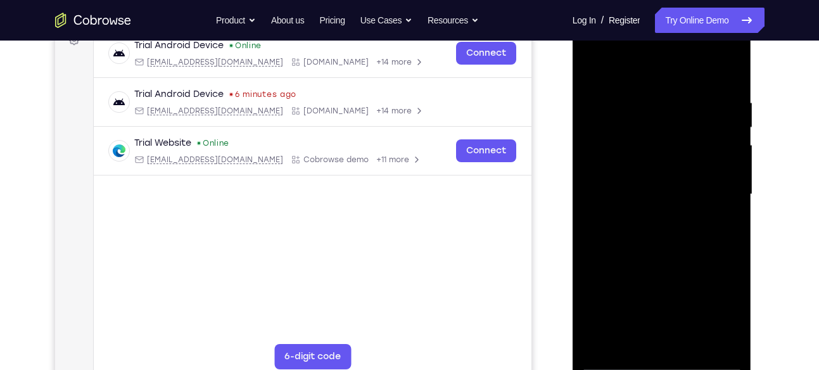
scroll to position [208, 0]
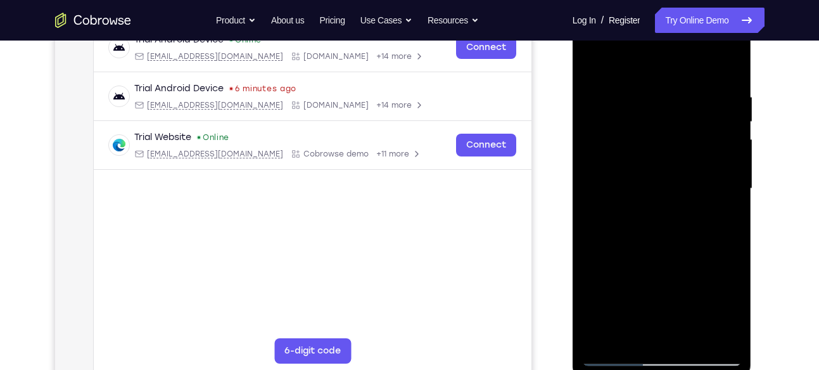
click at [647, 118] on div at bounding box center [662, 188] width 160 height 355
click at [687, 212] on div at bounding box center [662, 188] width 160 height 355
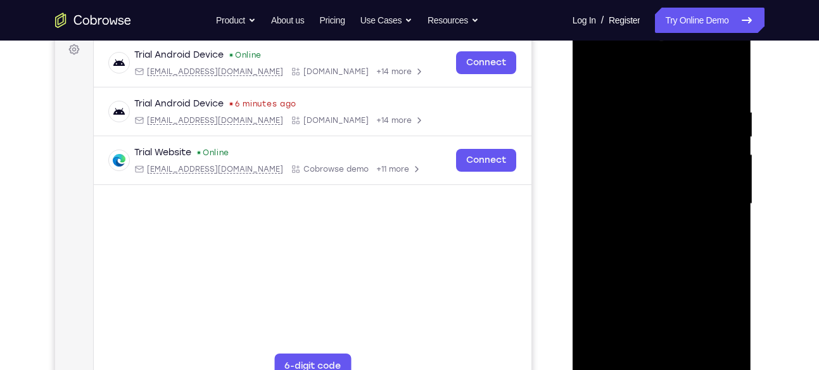
scroll to position [185, 0]
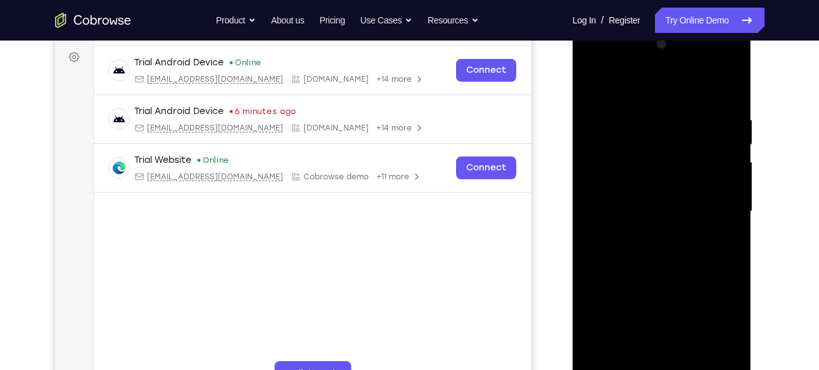
click at [713, 65] on div at bounding box center [662, 211] width 160 height 355
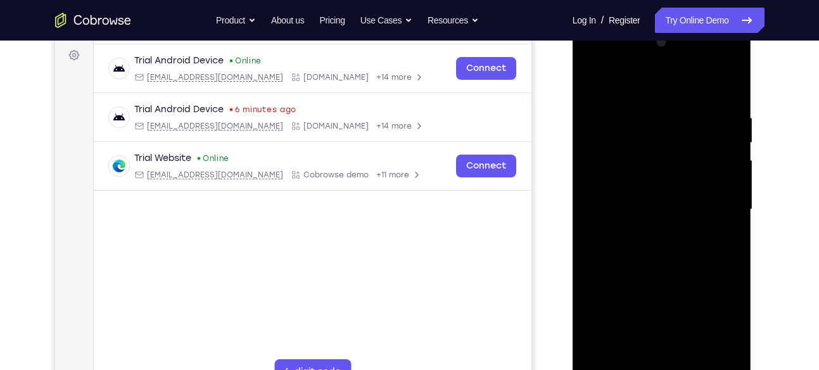
scroll to position [136, 0]
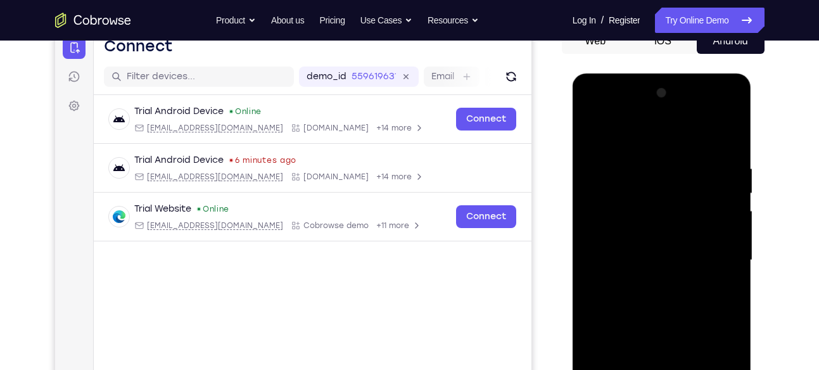
click at [596, 114] on div at bounding box center [662, 260] width 160 height 355
click at [647, 192] on div at bounding box center [662, 260] width 160 height 355
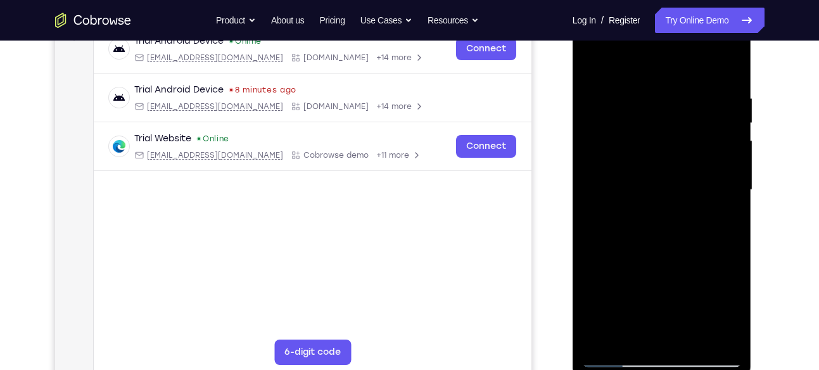
scroll to position [207, 0]
drag, startPoint x: 659, startPoint y: 212, endPoint x: 646, endPoint y: 46, distance: 165.8
click at [646, 46] on div at bounding box center [662, 189] width 160 height 355
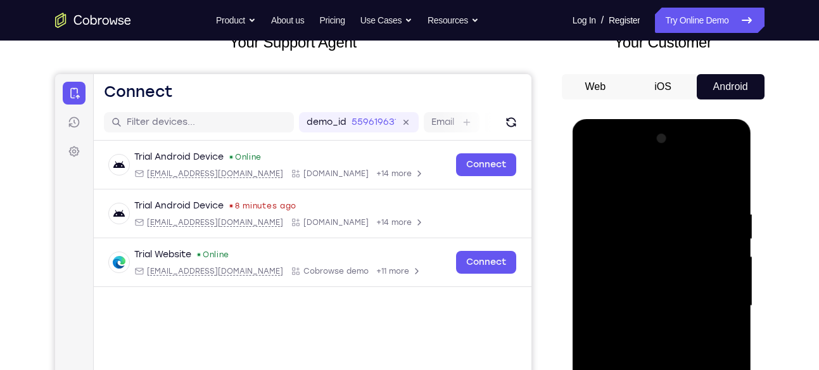
scroll to position [87, 0]
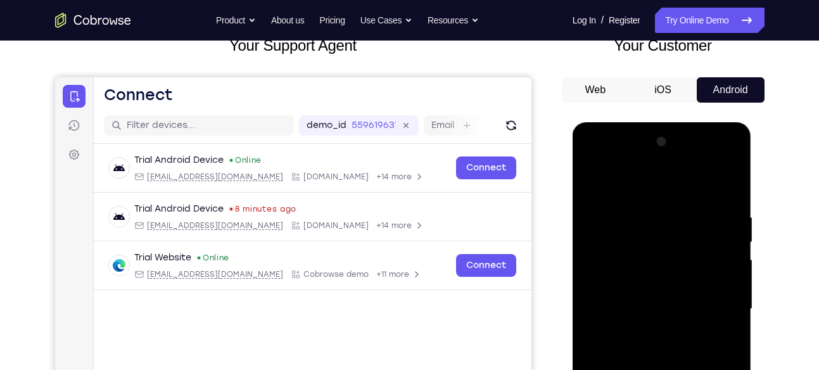
click at [727, 181] on div at bounding box center [662, 309] width 160 height 355
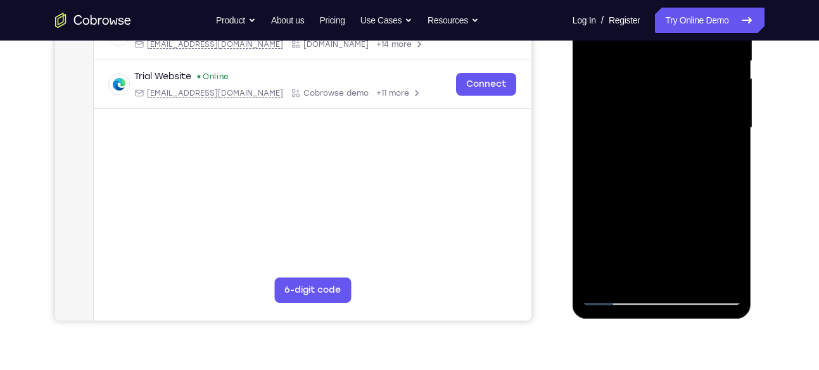
scroll to position [284, 0]
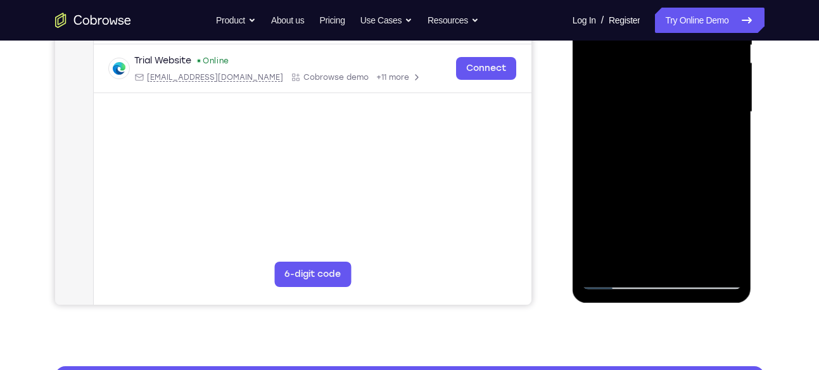
click at [705, 169] on div at bounding box center [662, 112] width 160 height 355
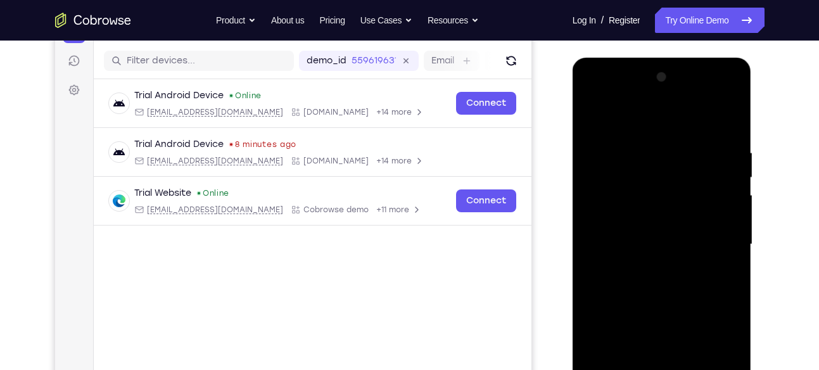
scroll to position [151, 0]
click at [718, 98] on div at bounding box center [662, 245] width 160 height 355
click at [656, 118] on div at bounding box center [662, 245] width 160 height 355
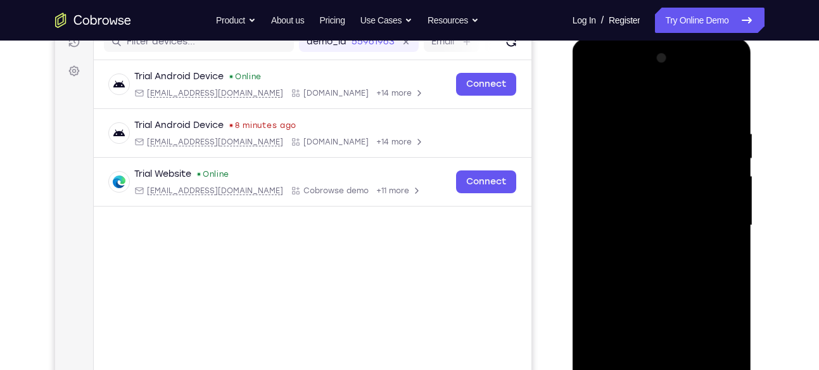
scroll to position [170, 0]
drag, startPoint x: 689, startPoint y: 211, endPoint x: 547, endPoint y: 205, distance: 142.1
click at [573, 205] on html "Online web based iOS Simulators and Android Emulators. Run iPhone, iPad, Mobile…" at bounding box center [663, 229] width 181 height 380
click at [641, 202] on div at bounding box center [662, 226] width 160 height 355
click at [735, 239] on div at bounding box center [662, 226] width 160 height 355
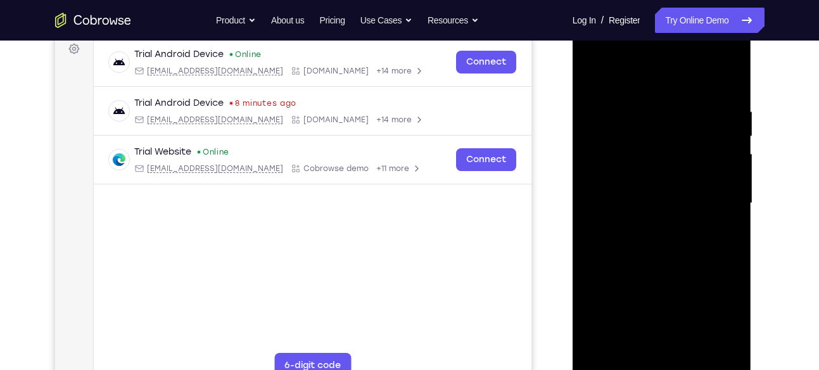
scroll to position [194, 0]
click at [731, 209] on div at bounding box center [662, 202] width 160 height 355
click at [592, 208] on div at bounding box center [662, 202] width 160 height 355
click at [706, 341] on div at bounding box center [662, 202] width 160 height 355
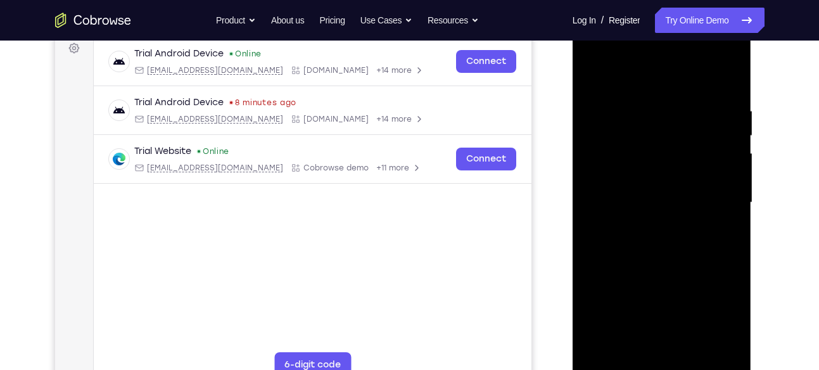
click at [732, 80] on div at bounding box center [662, 202] width 160 height 355
drag, startPoint x: 725, startPoint y: 203, endPoint x: 608, endPoint y: 190, distance: 117.9
click at [608, 190] on div at bounding box center [662, 202] width 160 height 355
drag, startPoint x: 717, startPoint y: 185, endPoint x: 609, endPoint y: 182, distance: 107.1
click at [609, 182] on div at bounding box center [662, 202] width 160 height 355
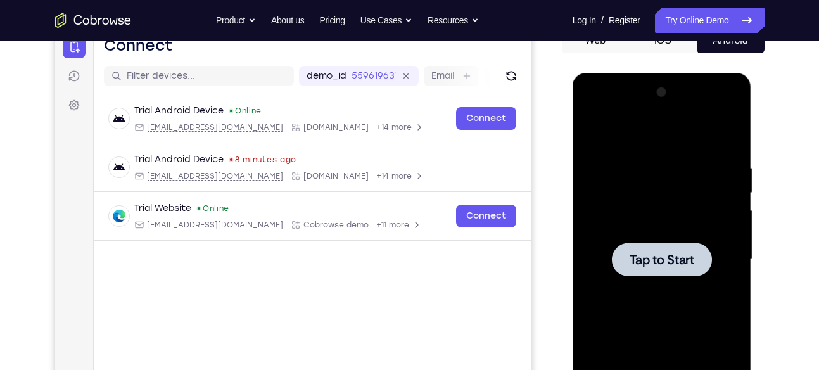
scroll to position [136, 0]
